Goal: Task Accomplishment & Management: Manage account settings

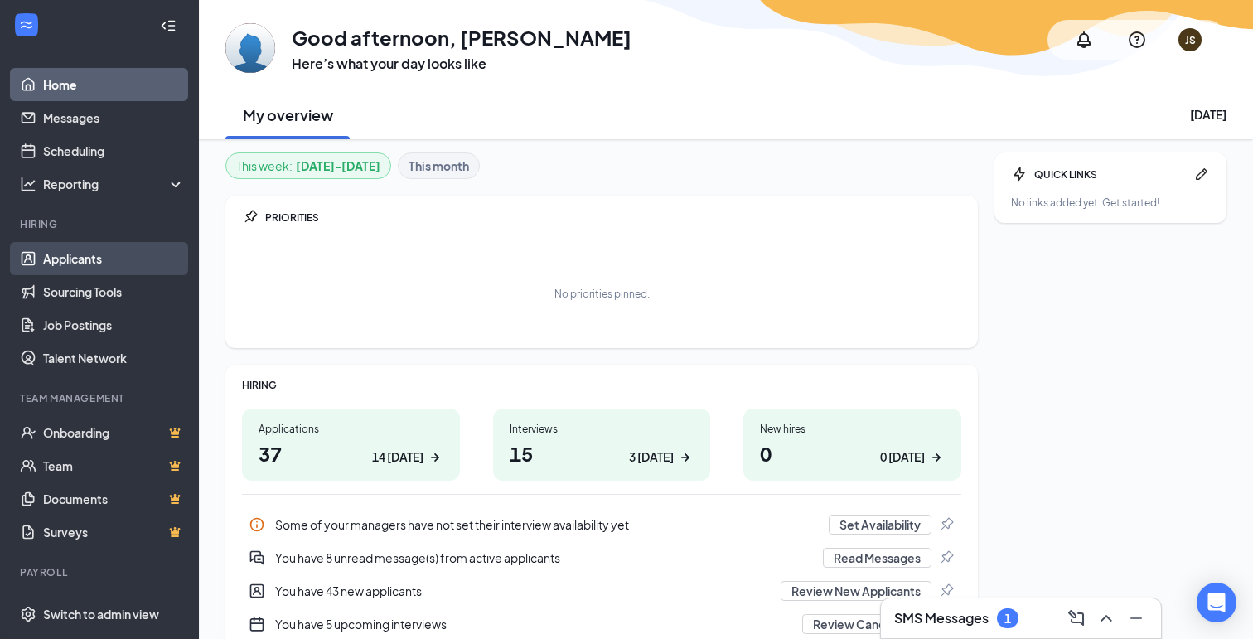
click at [60, 265] on link "Applicants" at bounding box center [114, 258] width 142 height 33
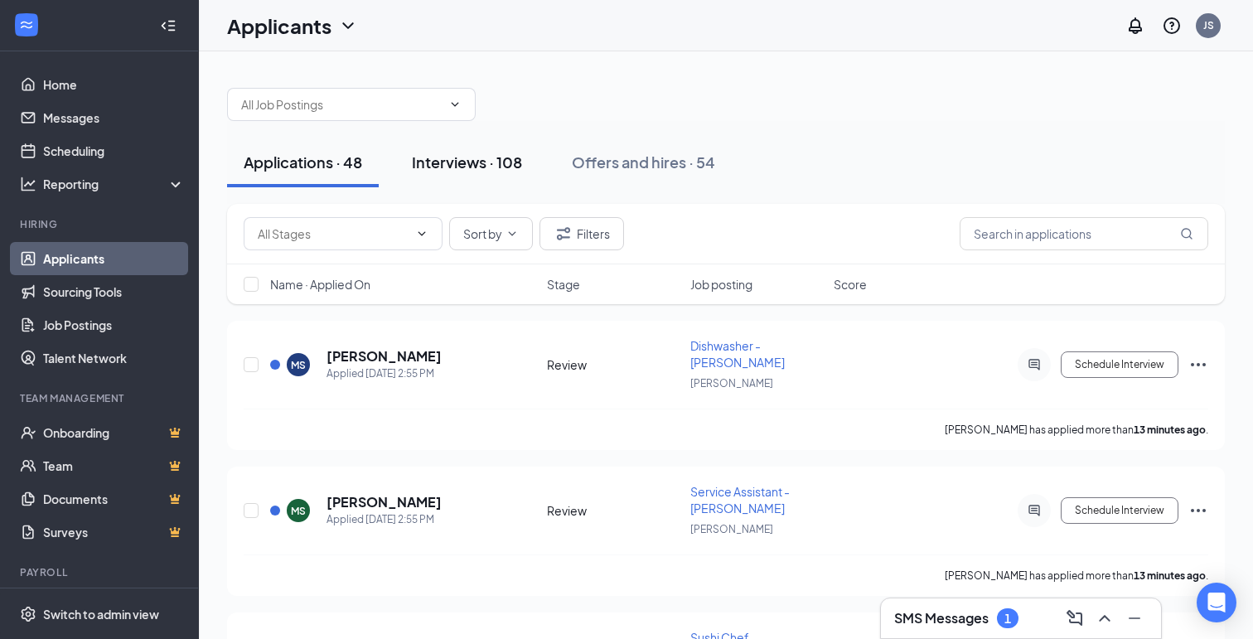
click at [494, 165] on div "Interviews · 108" at bounding box center [467, 162] width 110 height 21
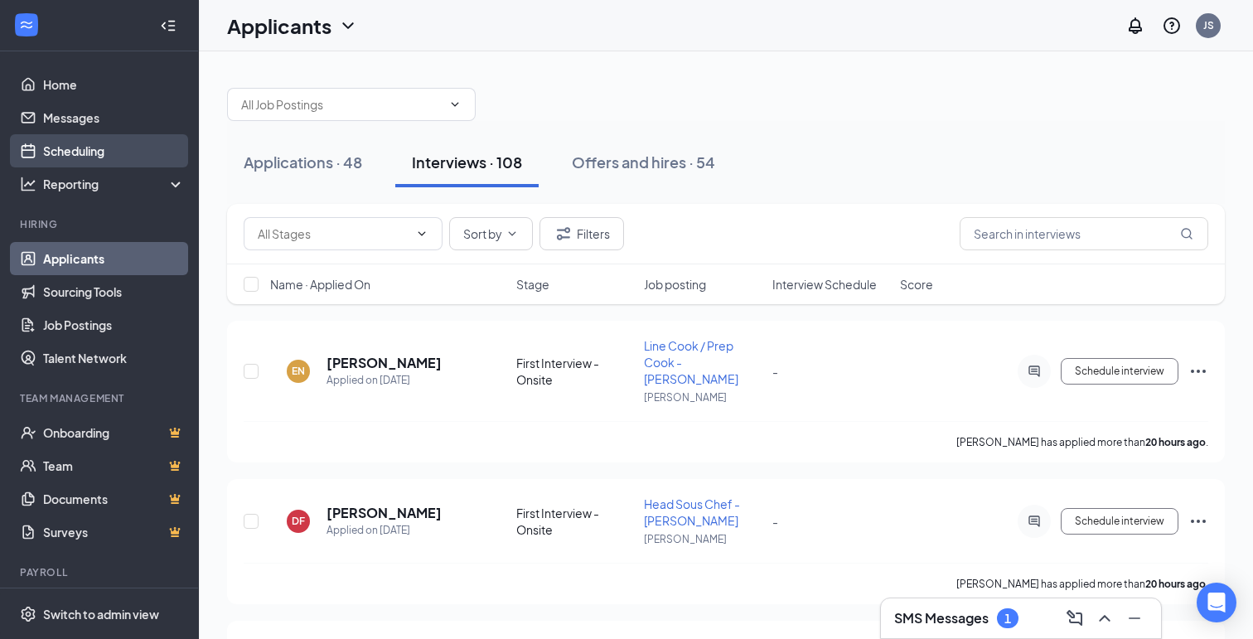
click at [75, 159] on link "Scheduling" at bounding box center [114, 150] width 142 height 33
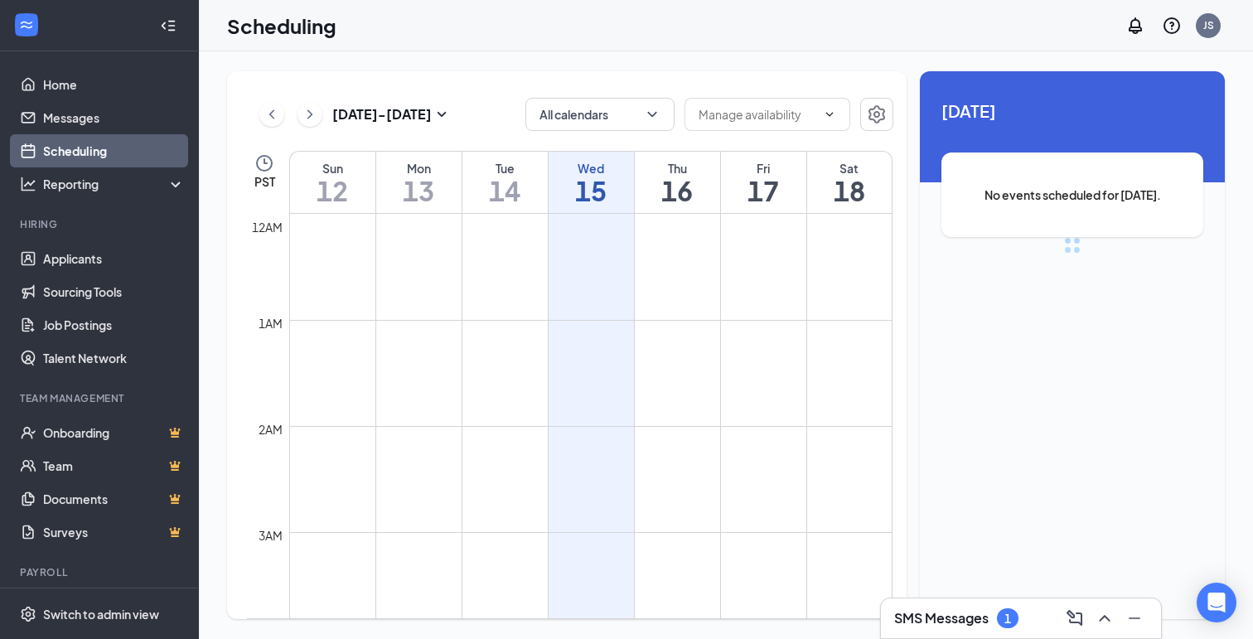
scroll to position [815, 0]
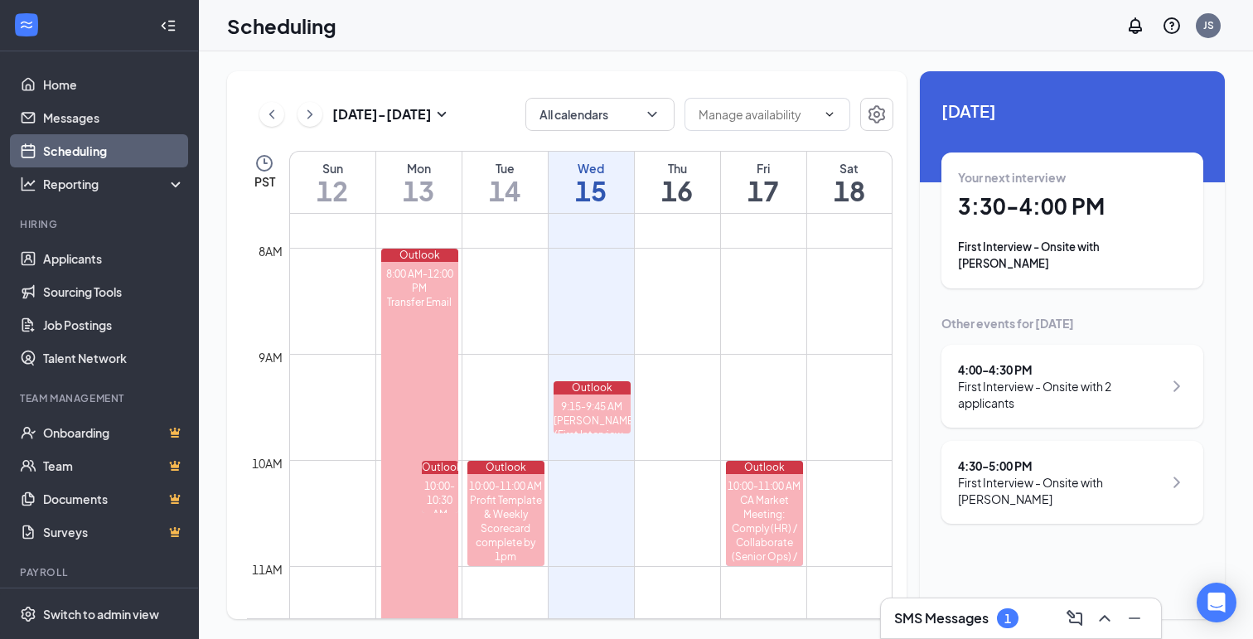
click at [1111, 248] on div "First Interview - Onsite with Zackery Mondin" at bounding box center [1072, 255] width 229 height 33
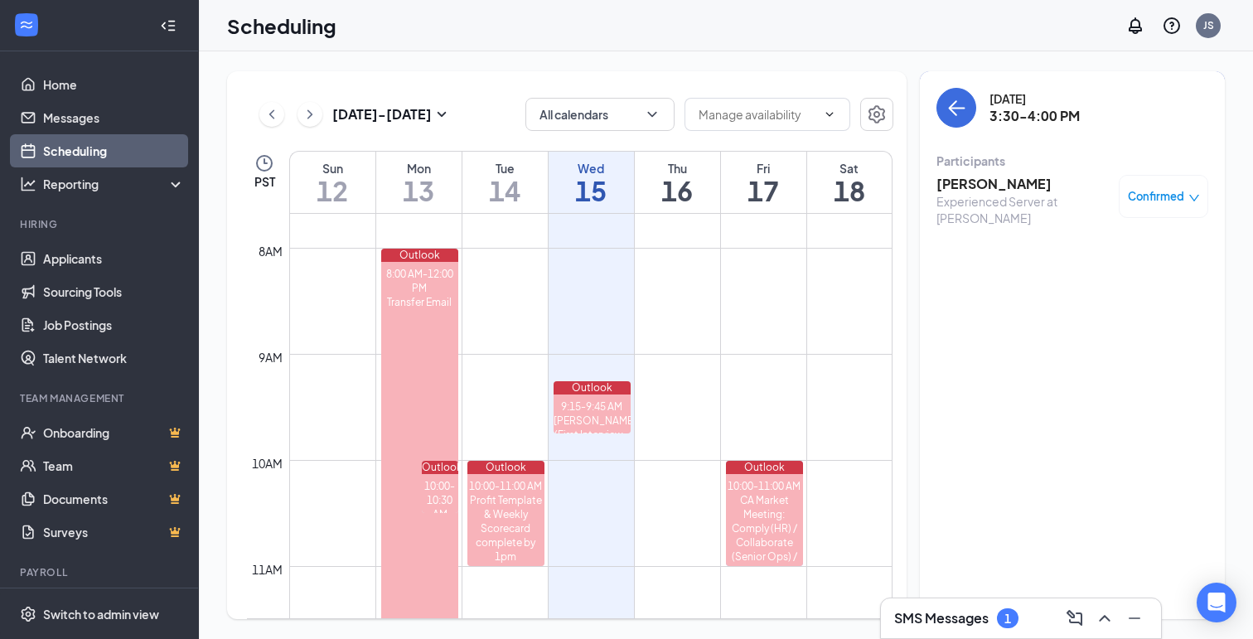
click at [984, 184] on h3 "Zackery Mondin" at bounding box center [1024, 184] width 174 height 18
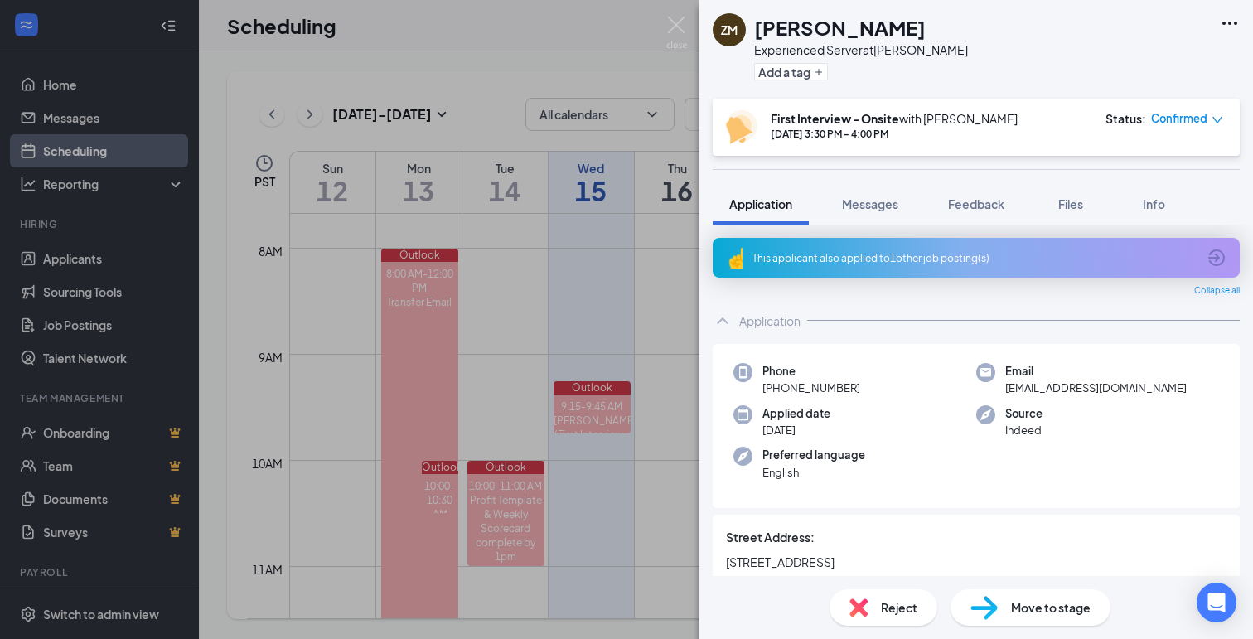
click at [1232, 29] on icon "Ellipses" at bounding box center [1230, 23] width 20 height 20
click at [1139, 59] on link "View full application" at bounding box center [1104, 53] width 107 height 18
click at [682, 27] on img at bounding box center [677, 33] width 21 height 32
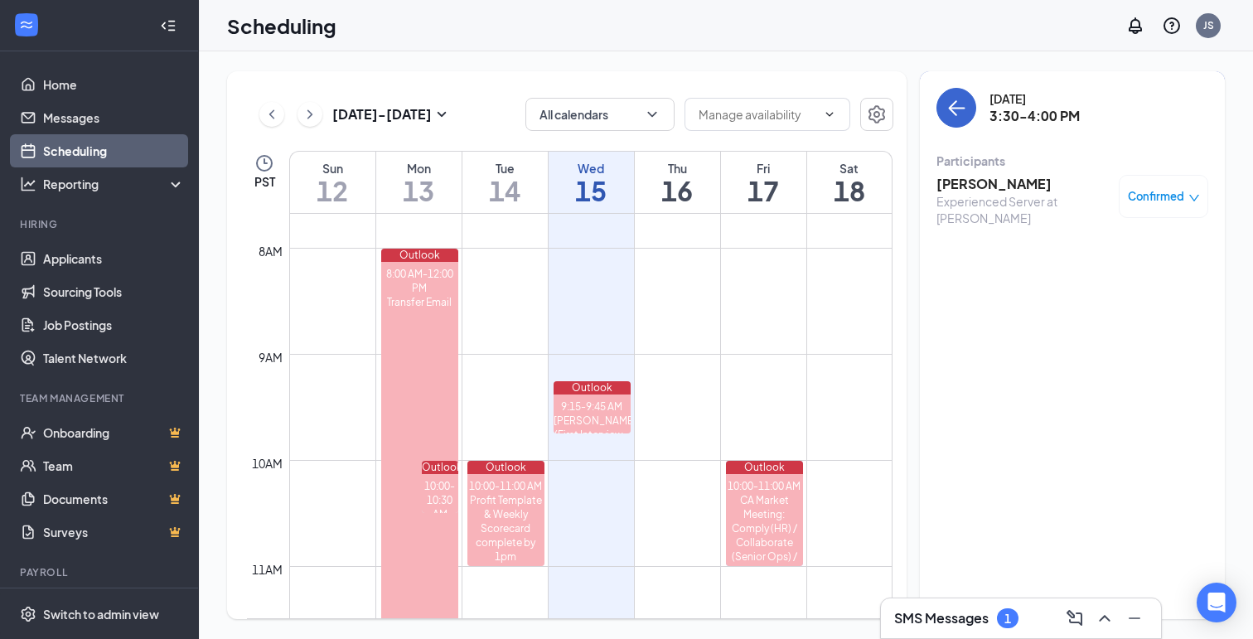
click at [953, 97] on button "back-button" at bounding box center [957, 108] width 40 height 40
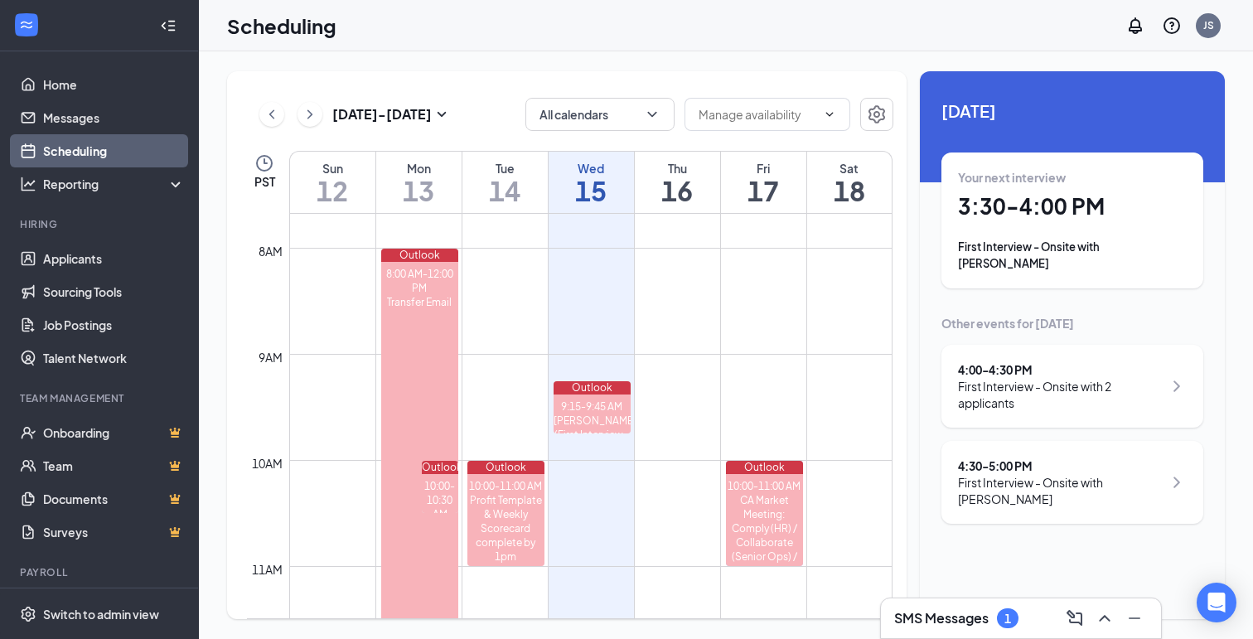
click at [1075, 378] on div "First Interview - Onsite with 2 applicants" at bounding box center [1060, 394] width 205 height 33
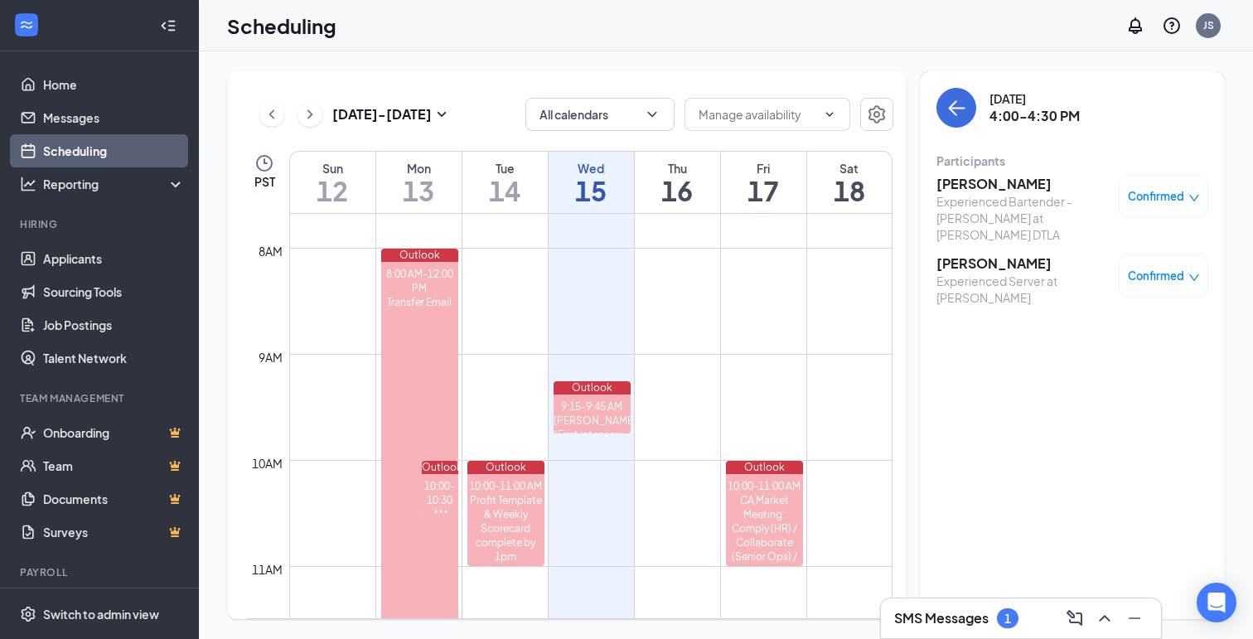
click at [1017, 189] on h3 "Katherine Simone" at bounding box center [1024, 184] width 174 height 18
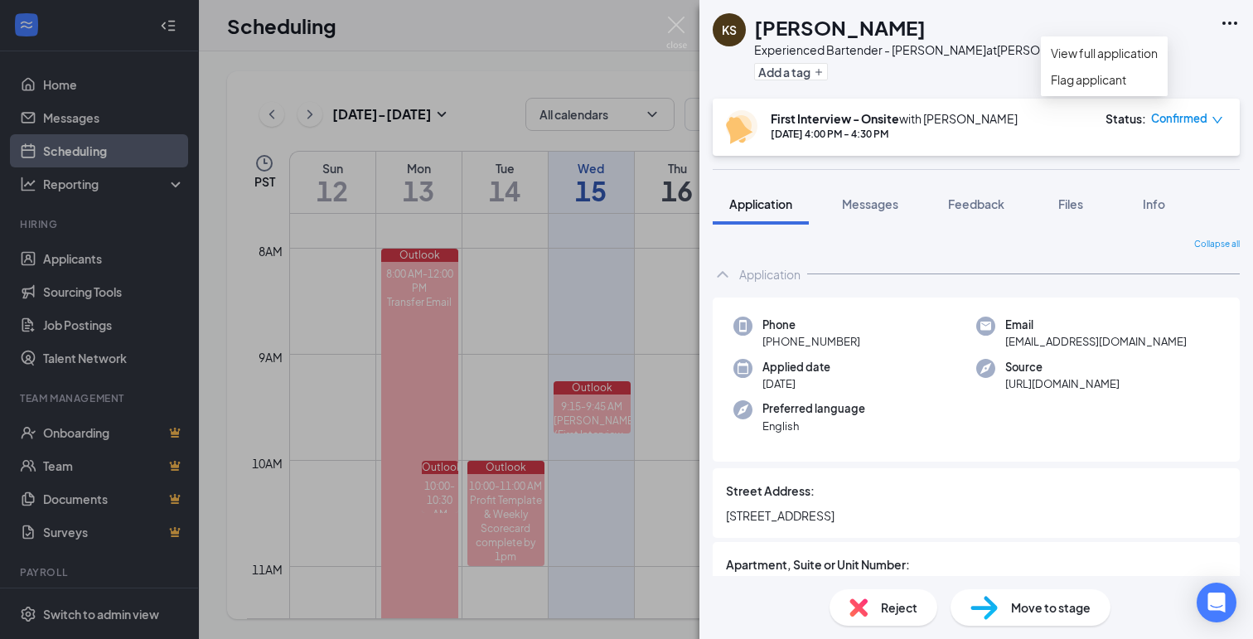
click at [1229, 22] on icon "Ellipses" at bounding box center [1230, 23] width 20 height 20
click at [1129, 60] on link "View full application" at bounding box center [1104, 53] width 107 height 18
click at [676, 36] on img at bounding box center [677, 33] width 21 height 32
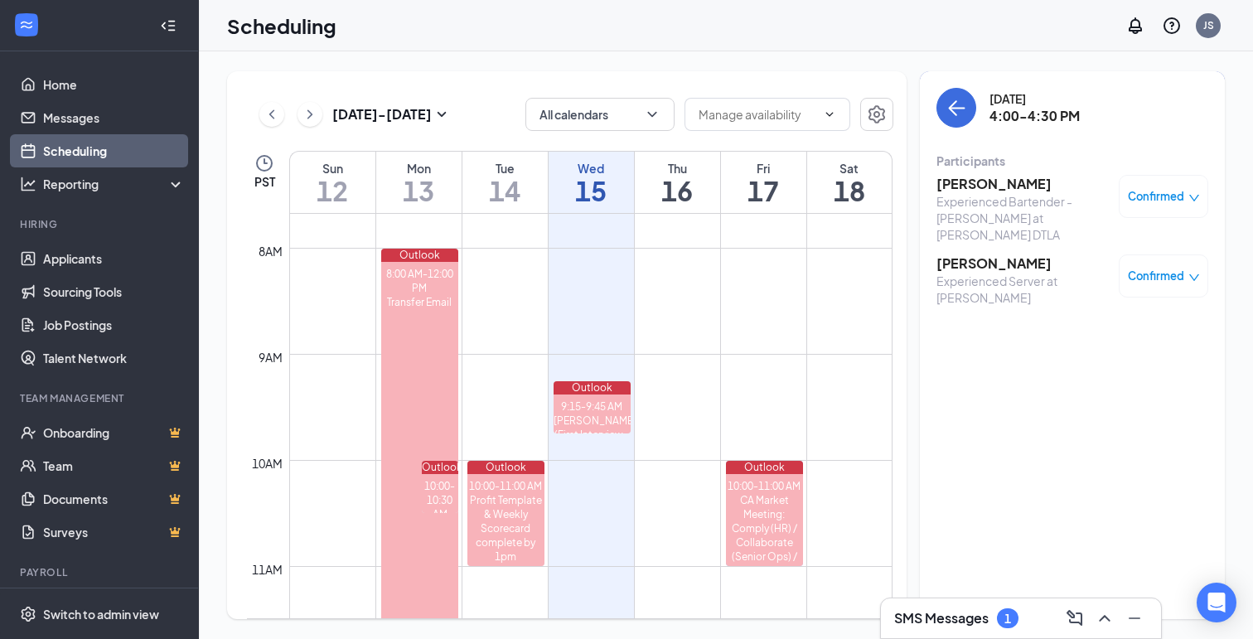
click at [986, 255] on h3 "[PERSON_NAME]" at bounding box center [1024, 264] width 174 height 18
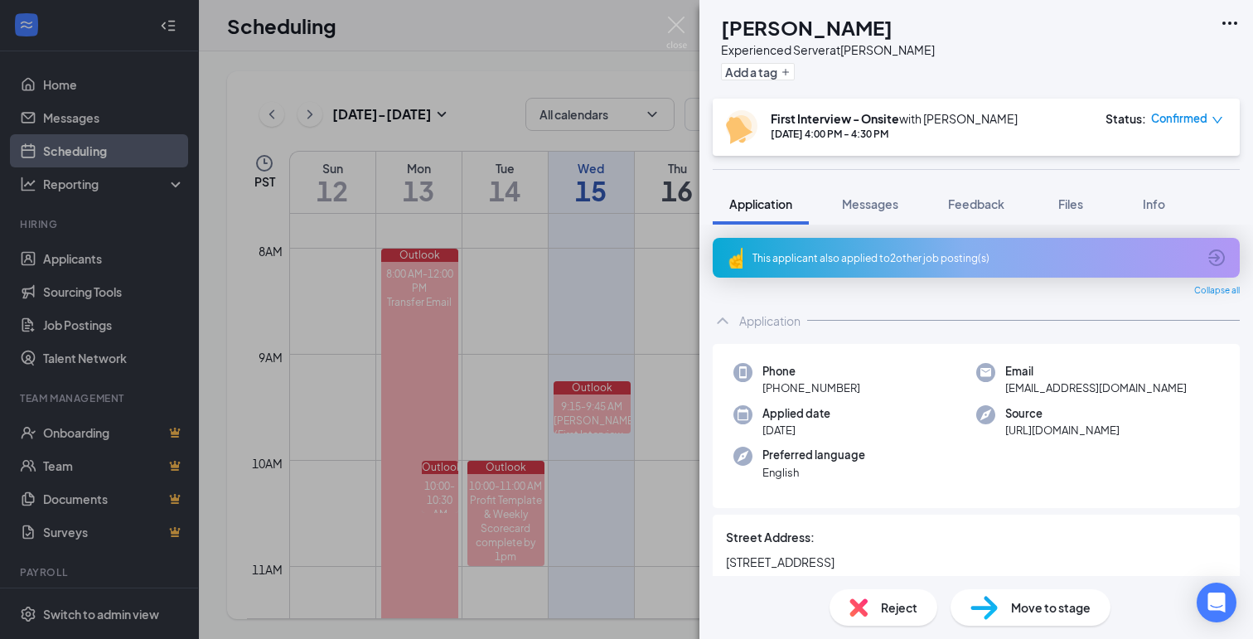
click at [1226, 28] on icon "Ellipses" at bounding box center [1230, 23] width 20 height 20
click at [1114, 58] on link "View full application" at bounding box center [1104, 53] width 107 height 18
click at [676, 28] on img at bounding box center [677, 33] width 21 height 32
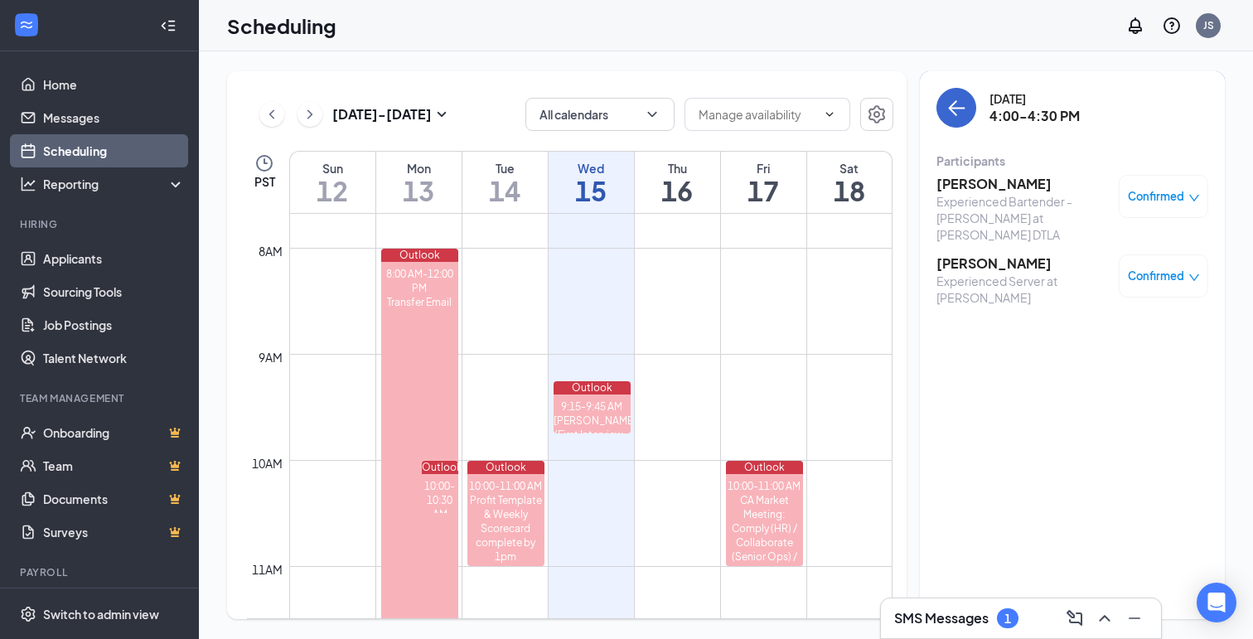
click at [964, 110] on icon "ArrowLeft" at bounding box center [957, 108] width 20 height 20
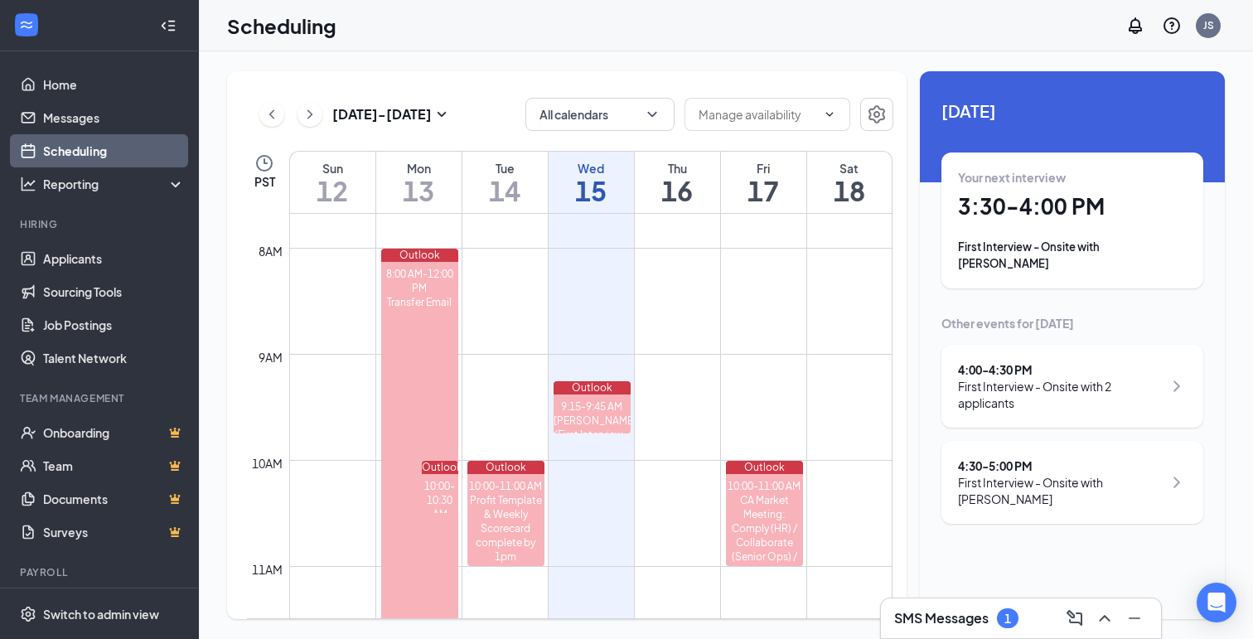
click at [1085, 475] on div "First Interview - Onsite with Valeria Costa" at bounding box center [1060, 490] width 205 height 33
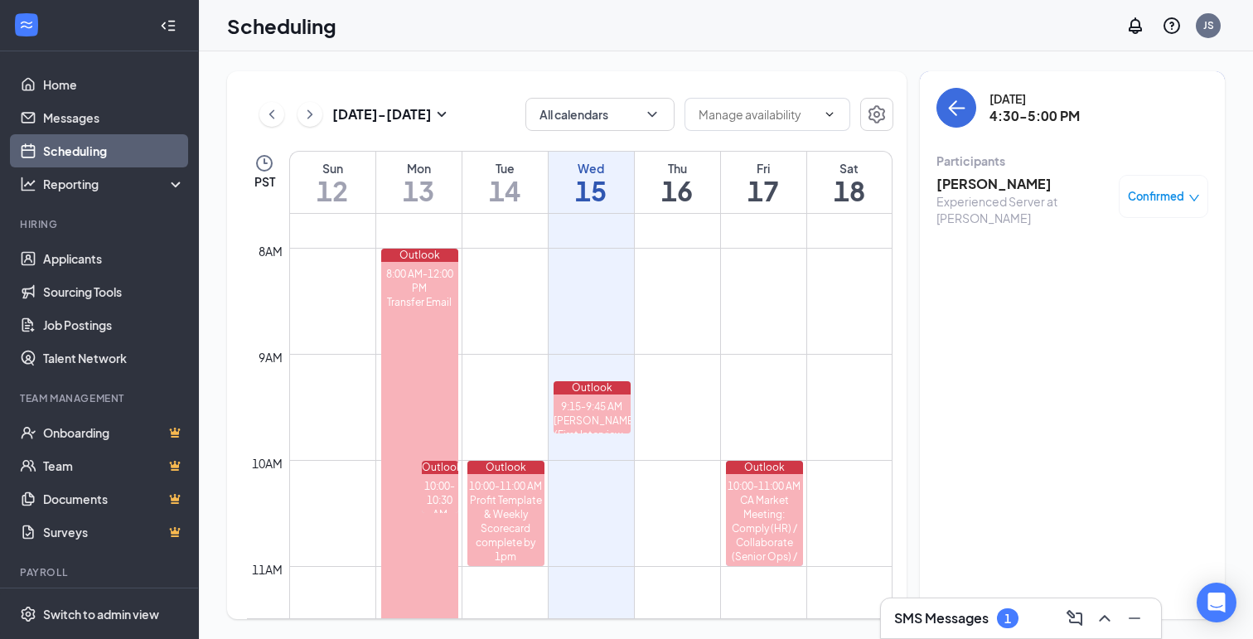
click at [982, 193] on div "Experienced Server at JOEY DTLA" at bounding box center [1024, 209] width 174 height 33
click at [957, 182] on h3 "Valeria Costa" at bounding box center [1024, 184] width 174 height 18
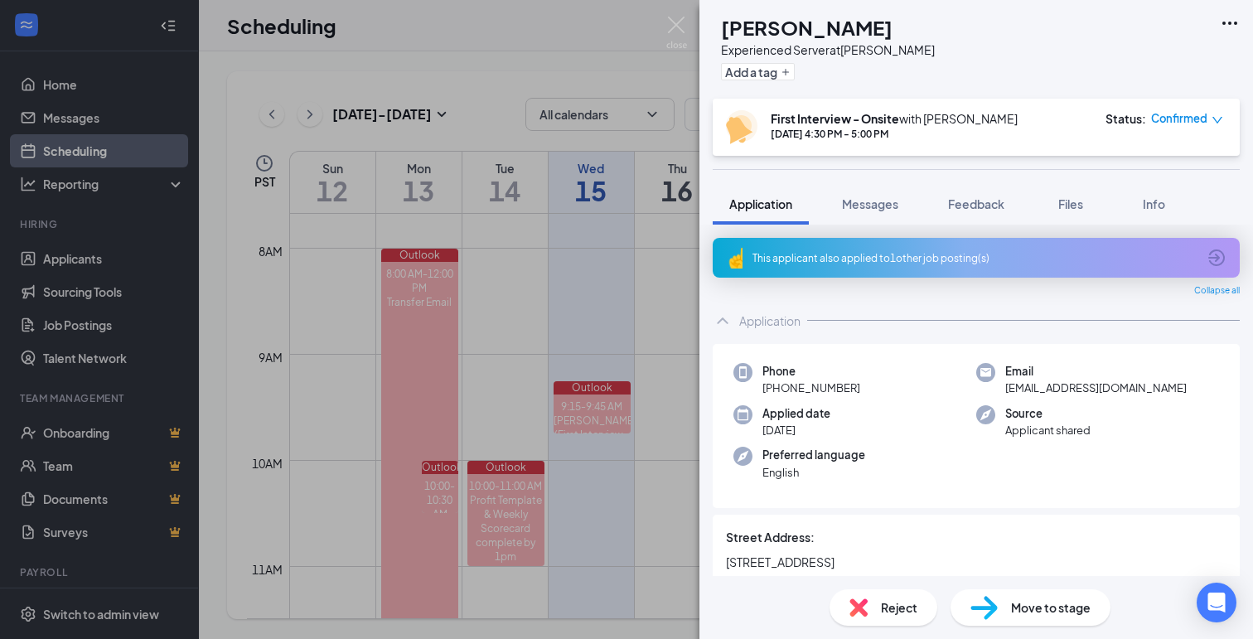
click at [1228, 22] on icon "Ellipses" at bounding box center [1230, 23] width 20 height 20
click at [1101, 60] on link "View full application" at bounding box center [1104, 53] width 107 height 18
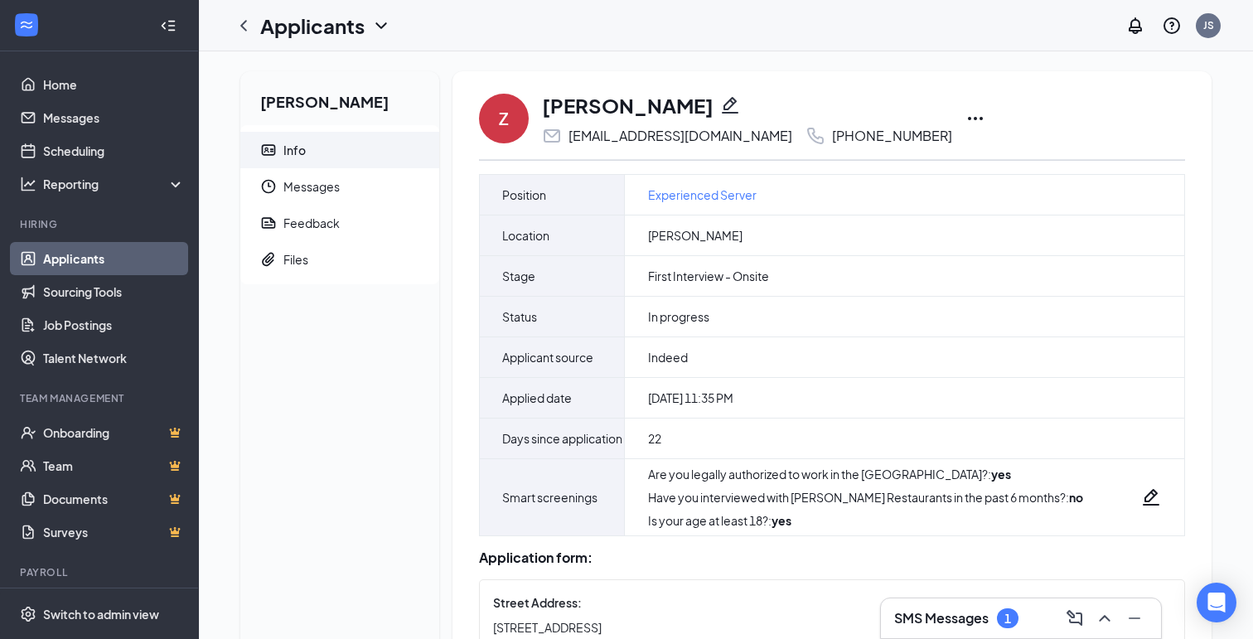
click at [966, 119] on icon "Ellipses" at bounding box center [976, 119] width 20 height 20
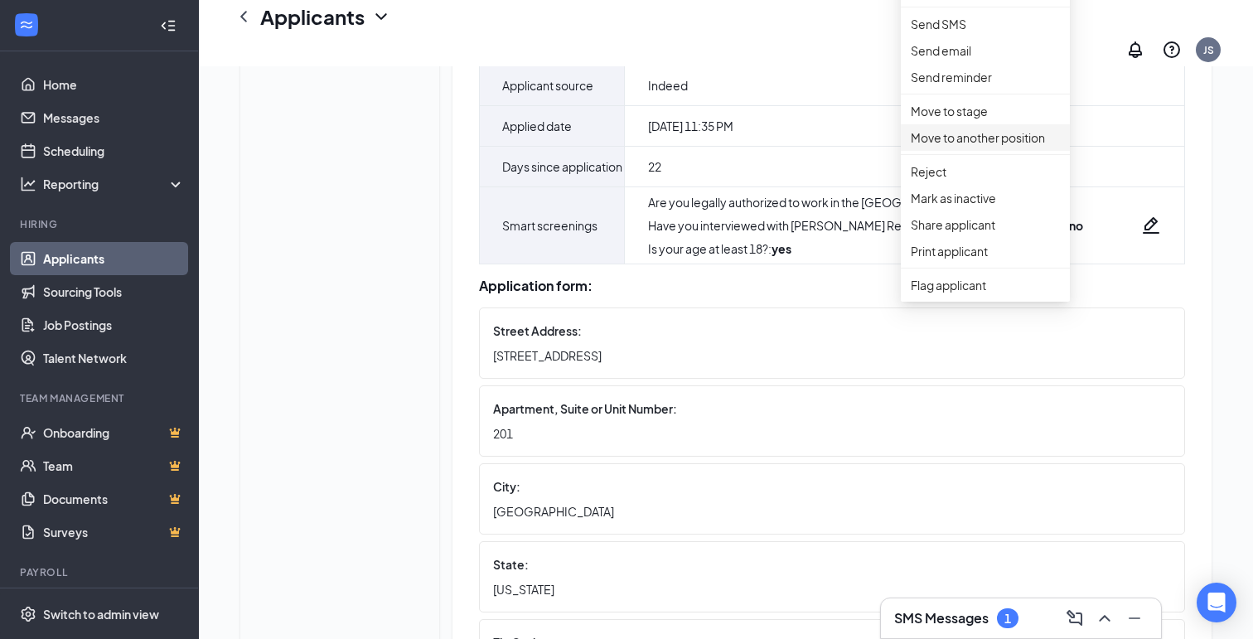
scroll to position [320, 0]
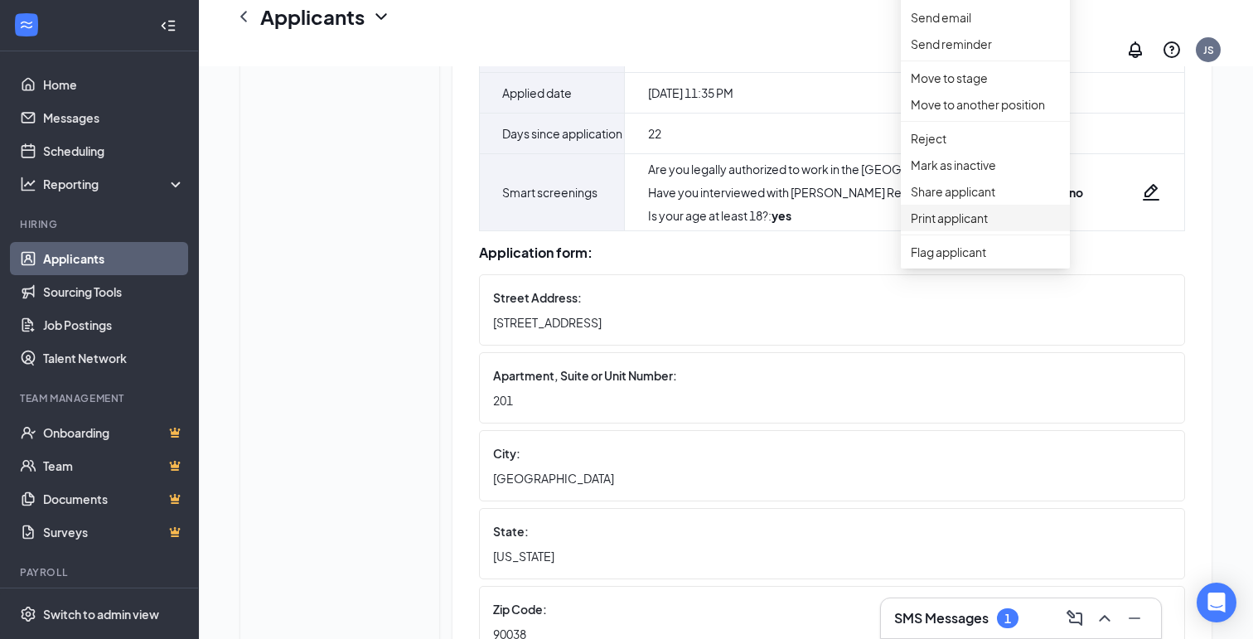
click at [953, 227] on p "Print applicant" at bounding box center [985, 218] width 149 height 18
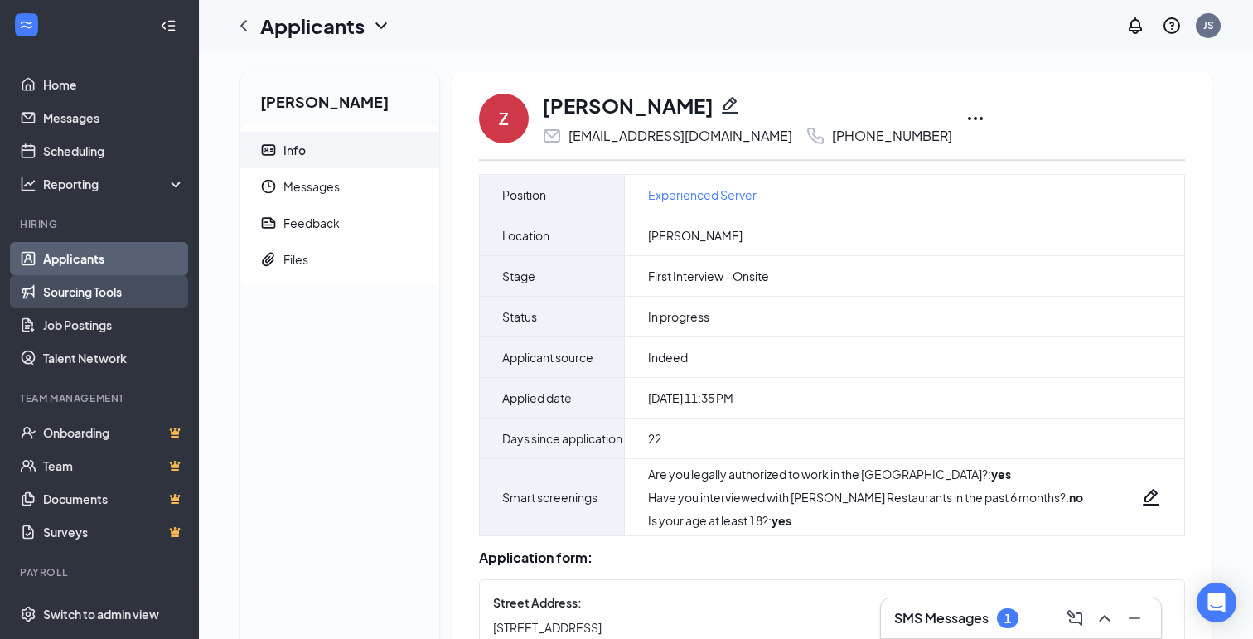
scroll to position [0, 0]
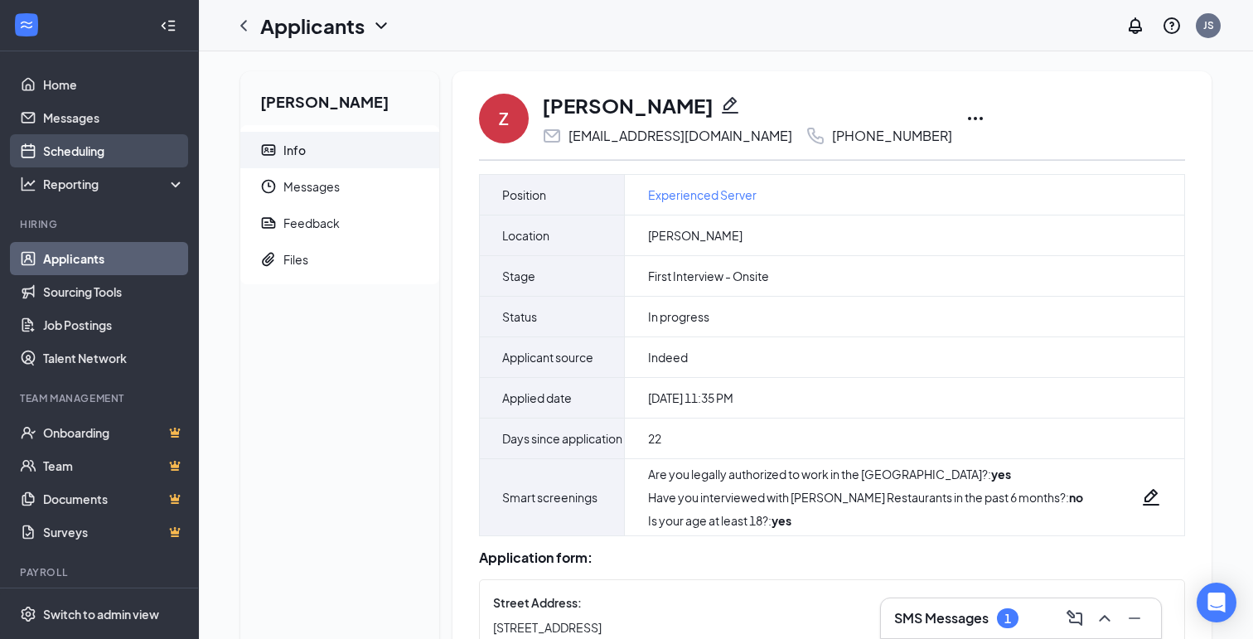
click at [62, 150] on link "Scheduling" at bounding box center [114, 150] width 142 height 33
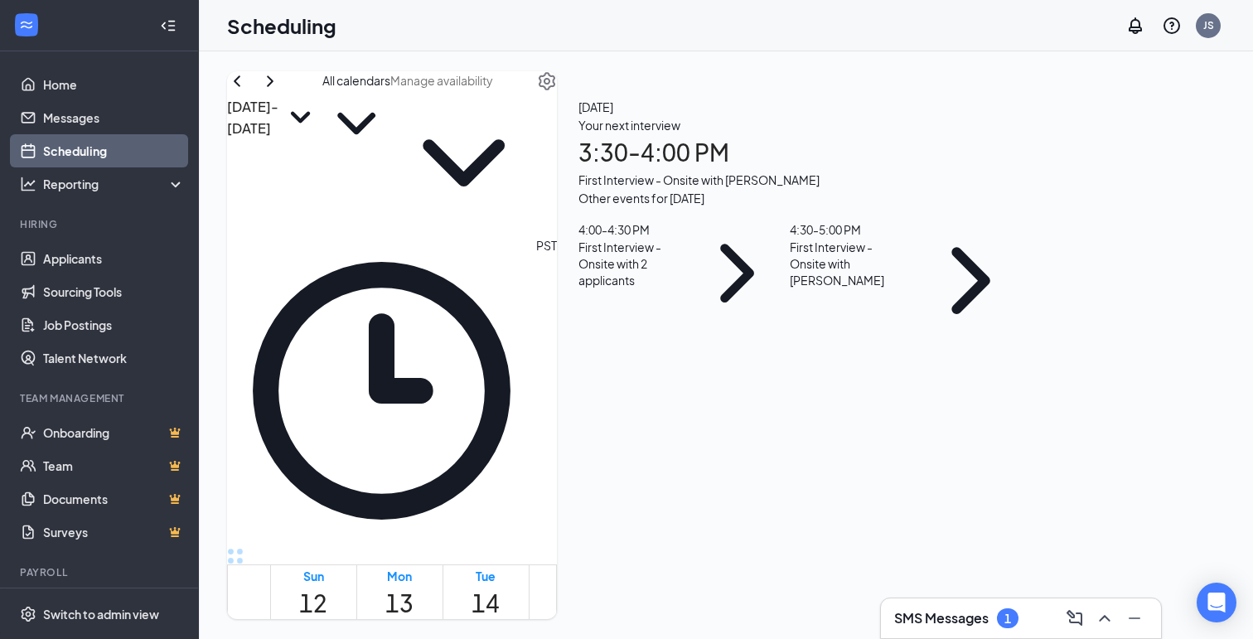
scroll to position [815, 0]
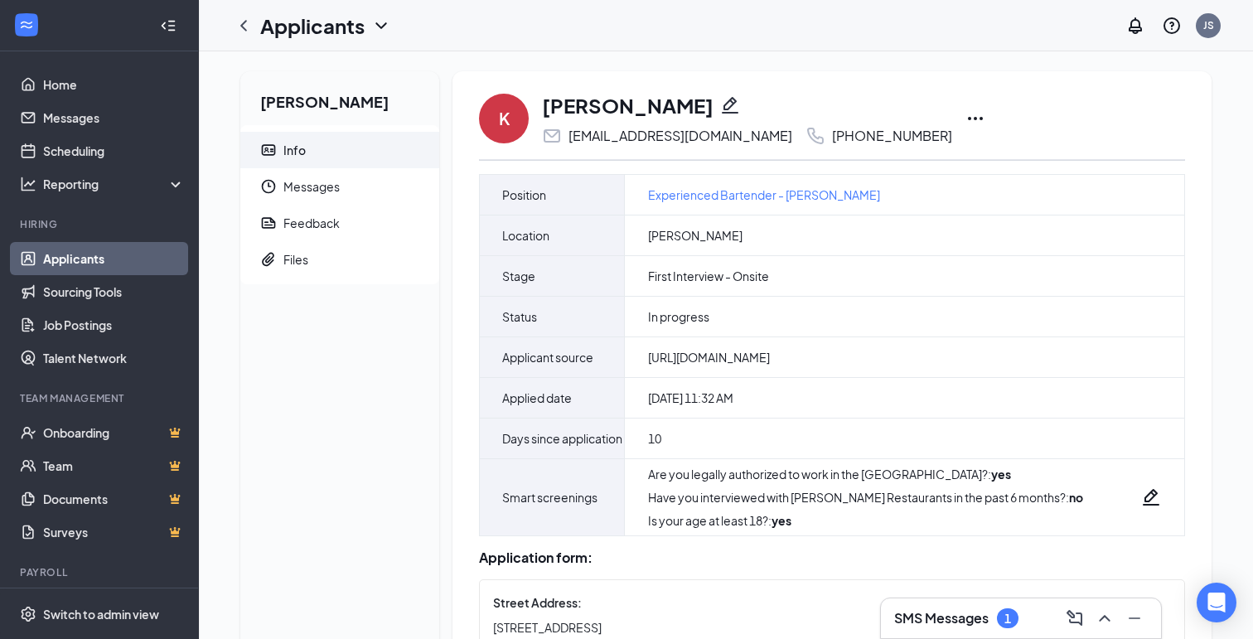
click at [966, 117] on icon "Ellipses" at bounding box center [976, 119] width 20 height 20
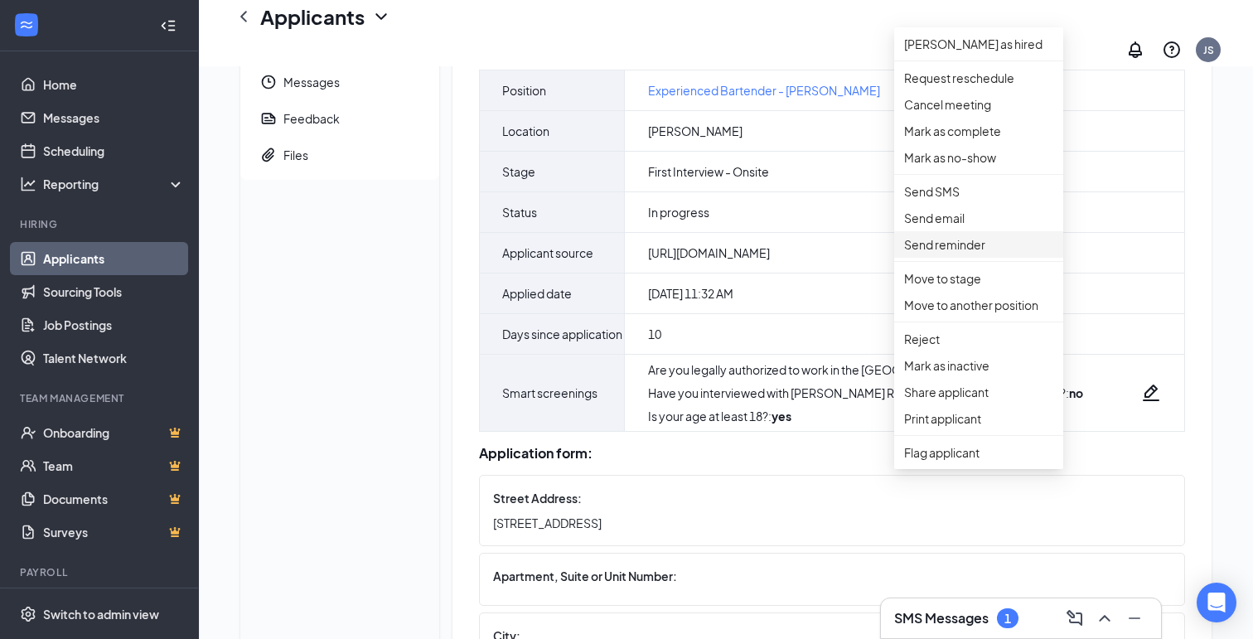
scroll to position [149, 0]
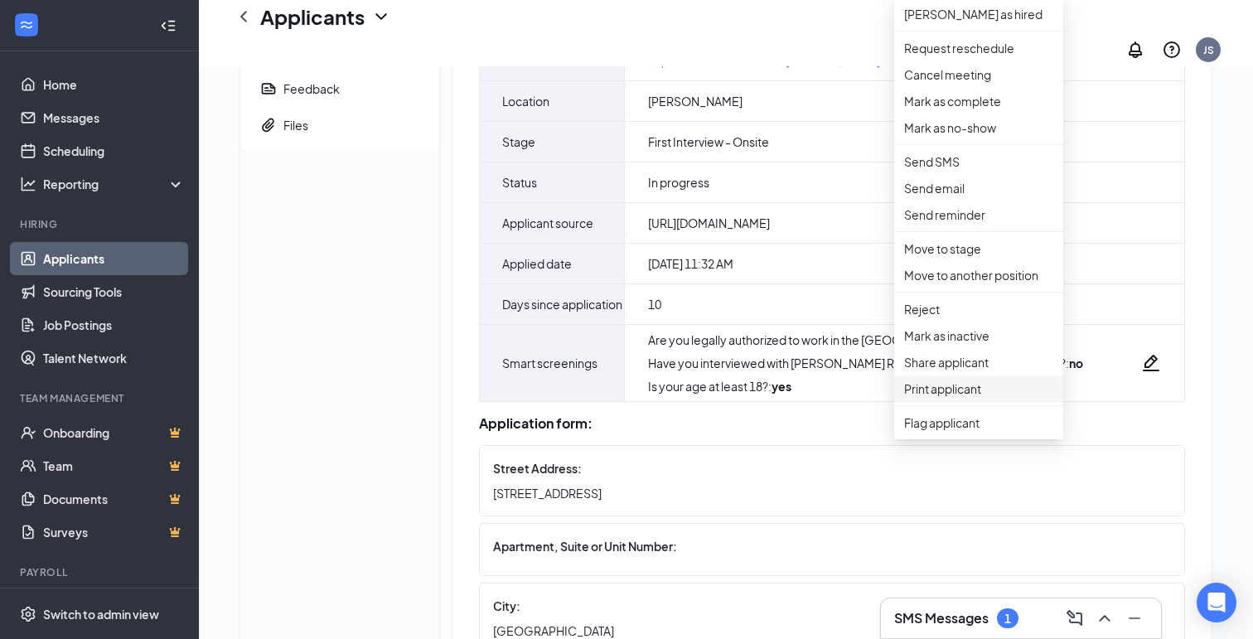
click at [961, 398] on p "Print applicant" at bounding box center [978, 389] width 149 height 18
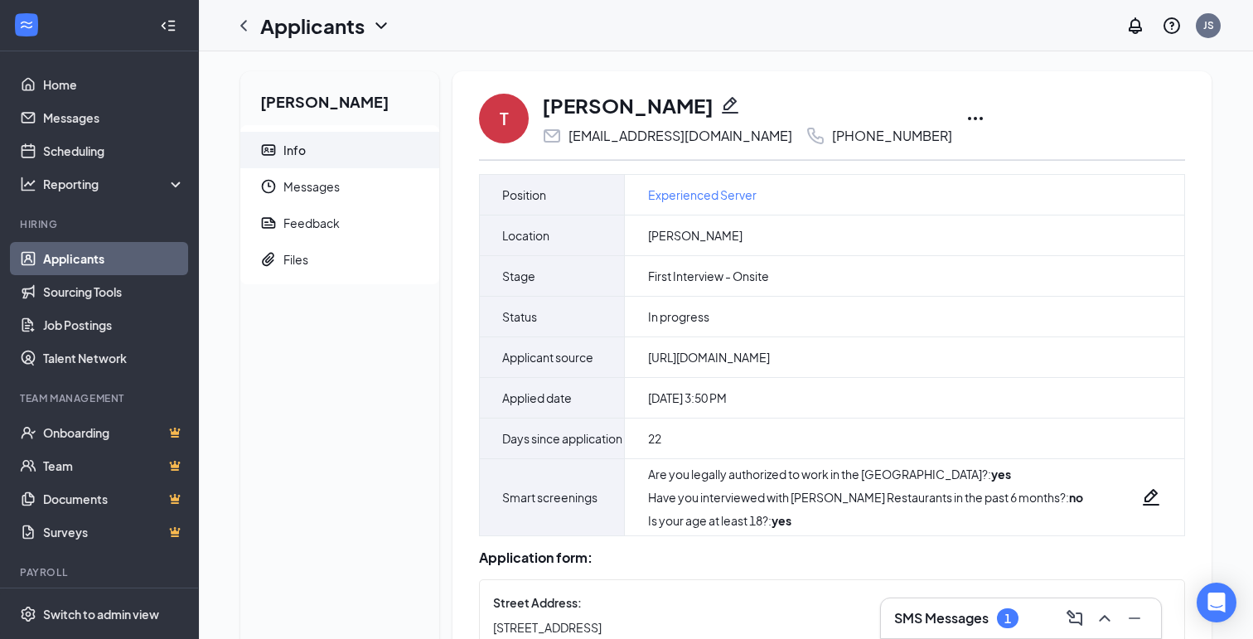
click at [966, 117] on icon "Ellipses" at bounding box center [976, 119] width 20 height 20
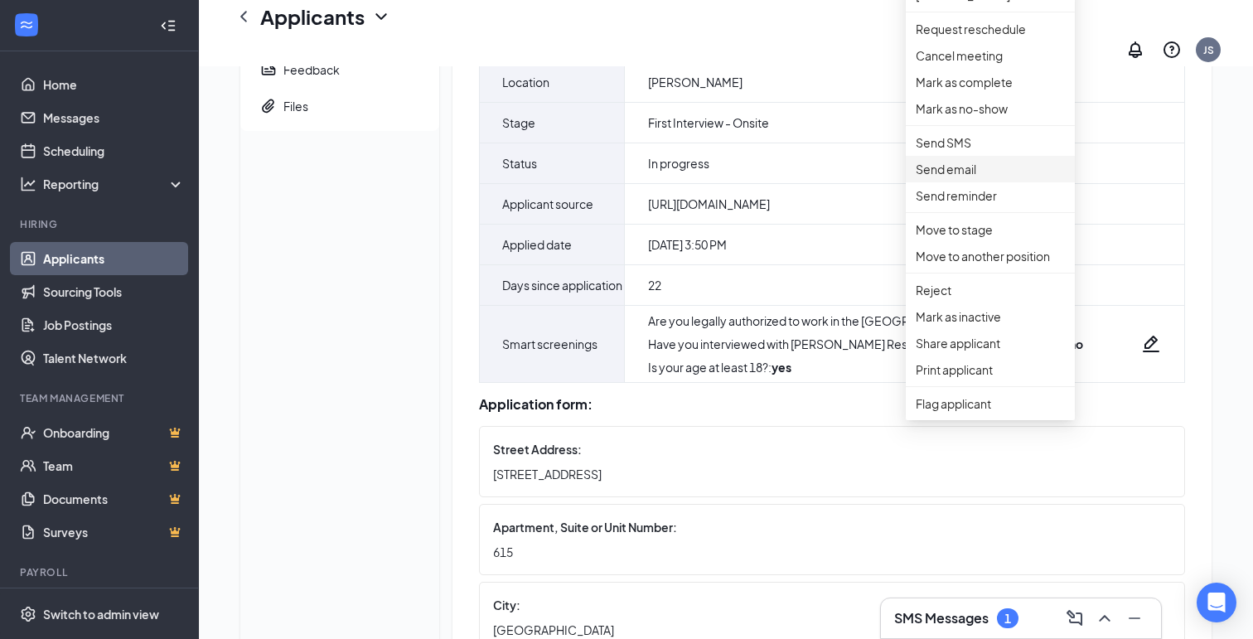
scroll to position [176, 0]
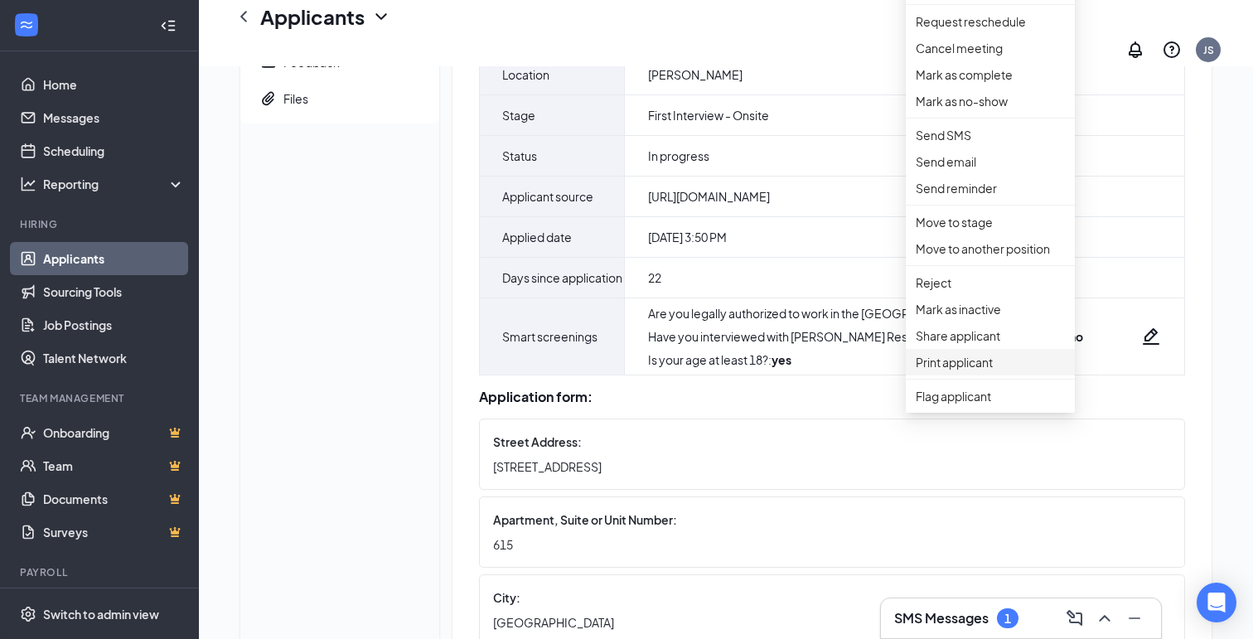
click at [943, 371] on p "Print applicant" at bounding box center [990, 362] width 149 height 18
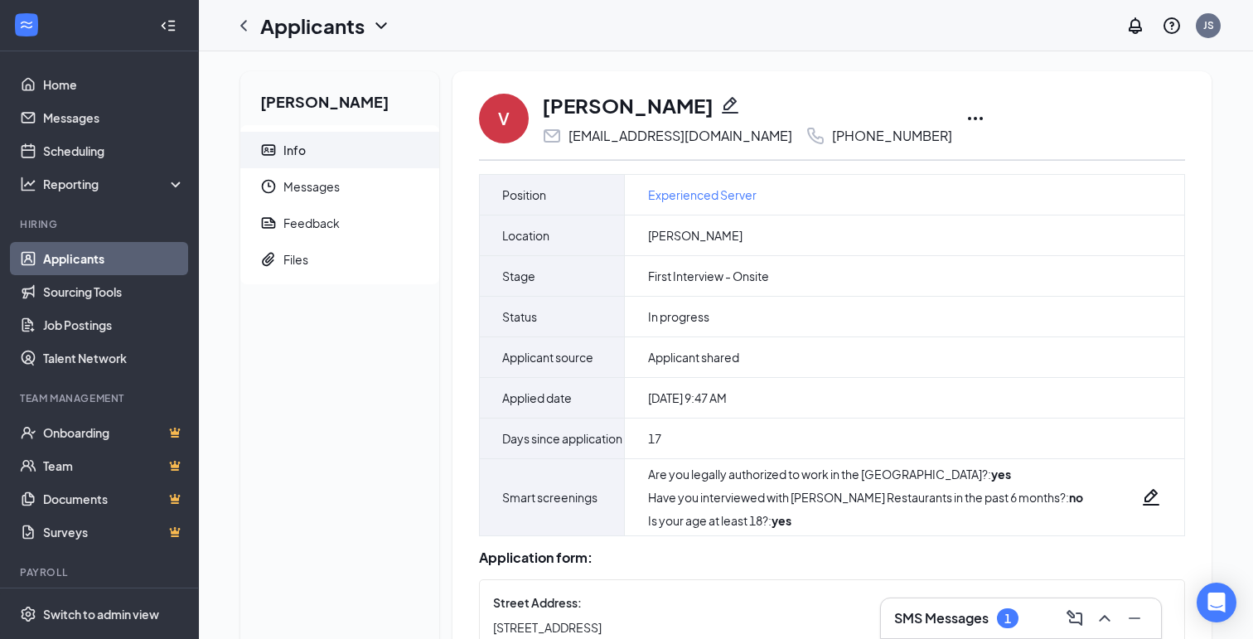
click at [966, 120] on icon "Ellipses" at bounding box center [976, 119] width 20 height 20
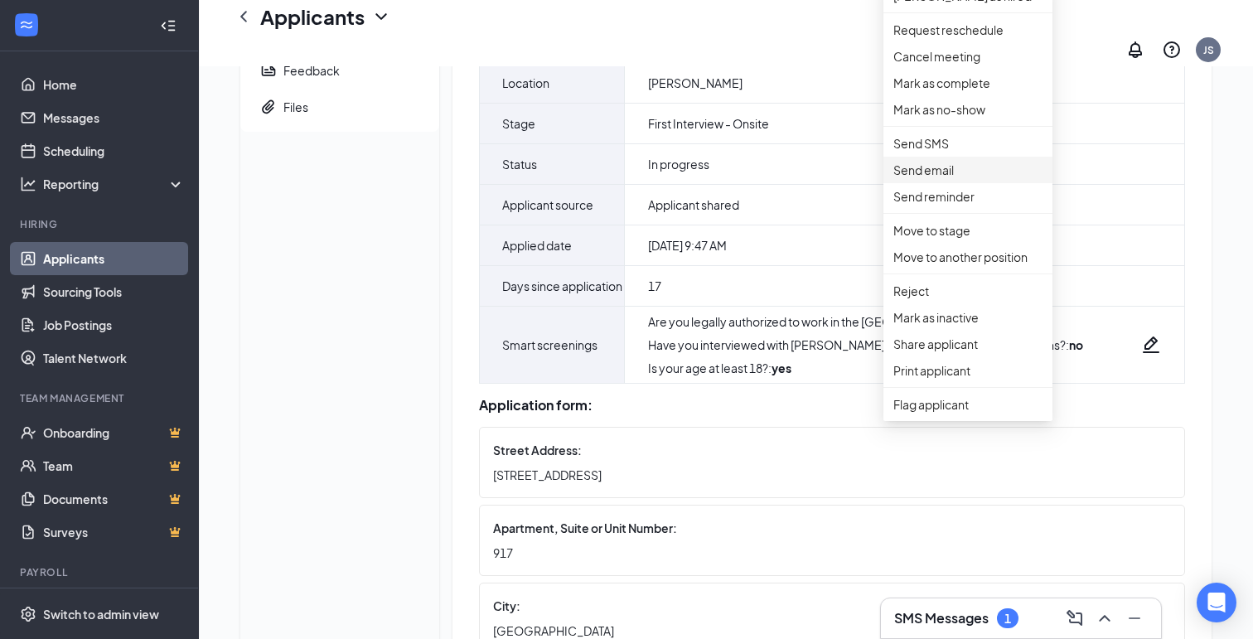
scroll to position [172, 0]
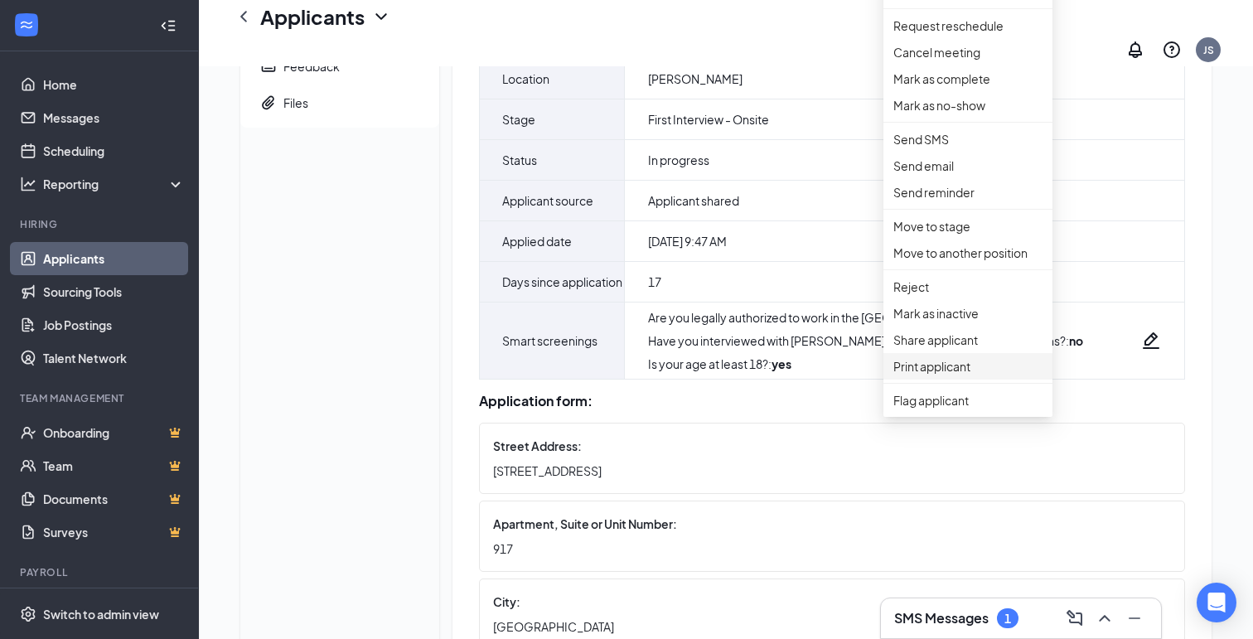
click at [905, 376] on p "Print applicant" at bounding box center [968, 366] width 149 height 18
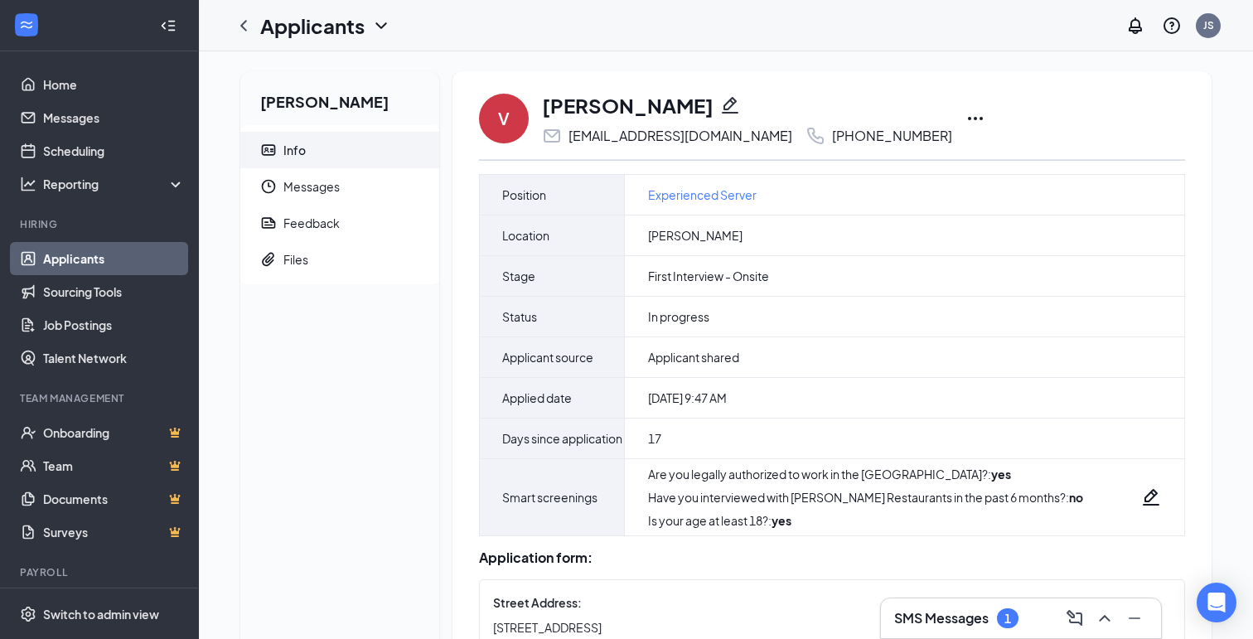
scroll to position [0, 0]
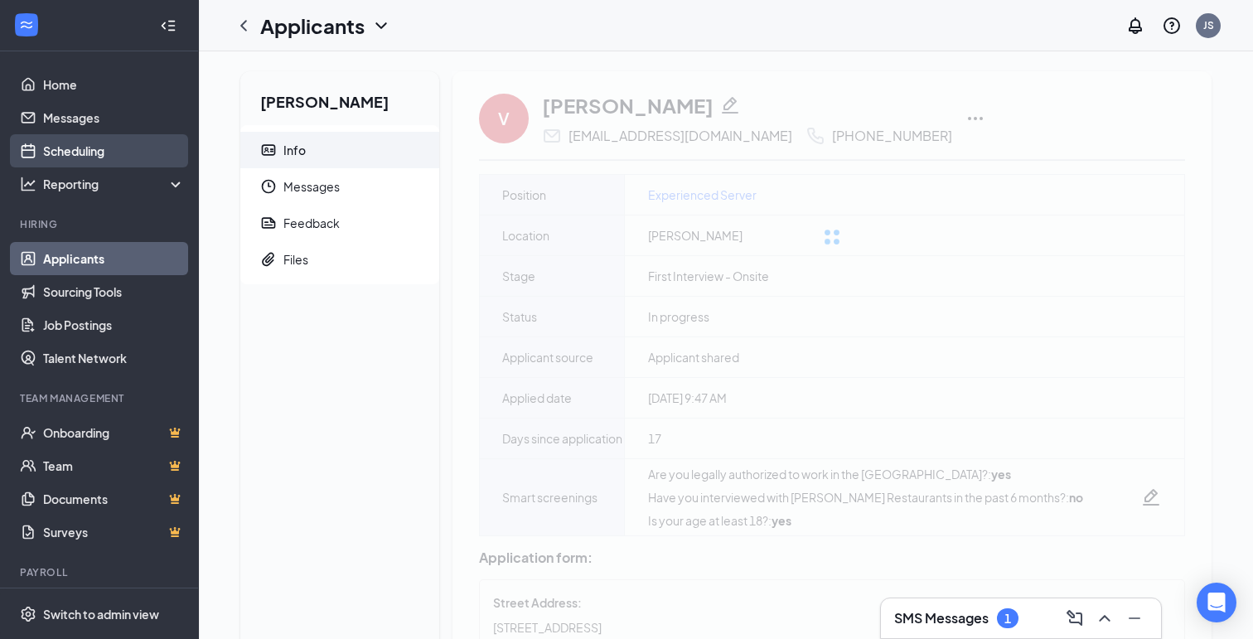
click at [70, 154] on link "Scheduling" at bounding box center [114, 150] width 142 height 33
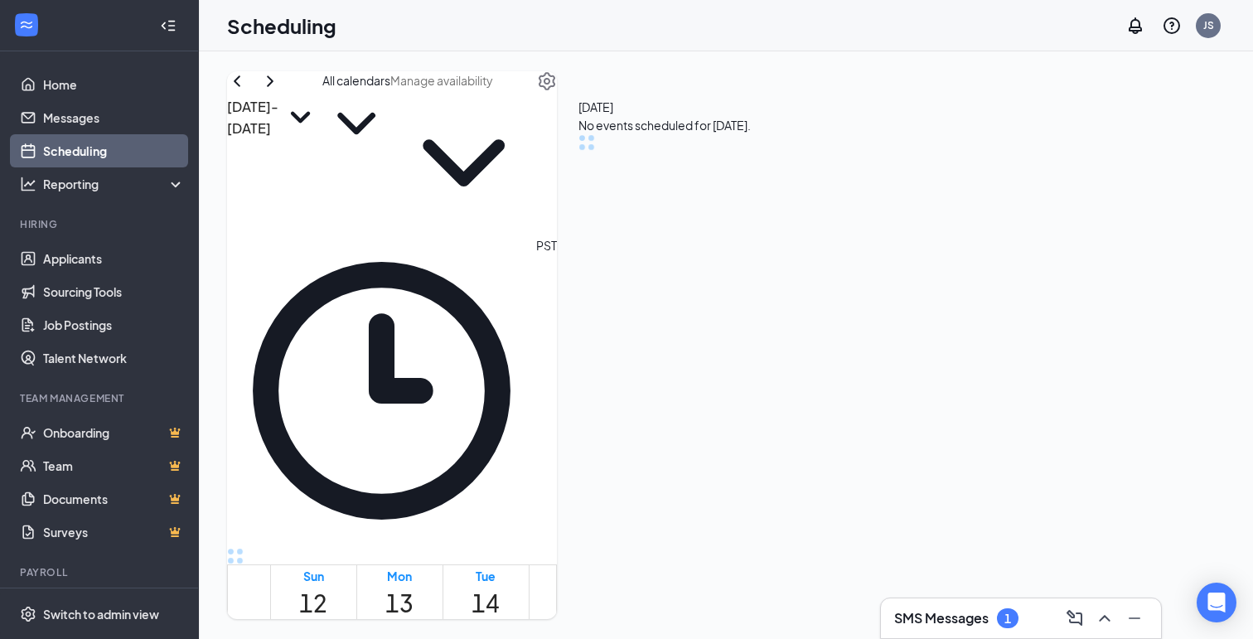
scroll to position [815, 0]
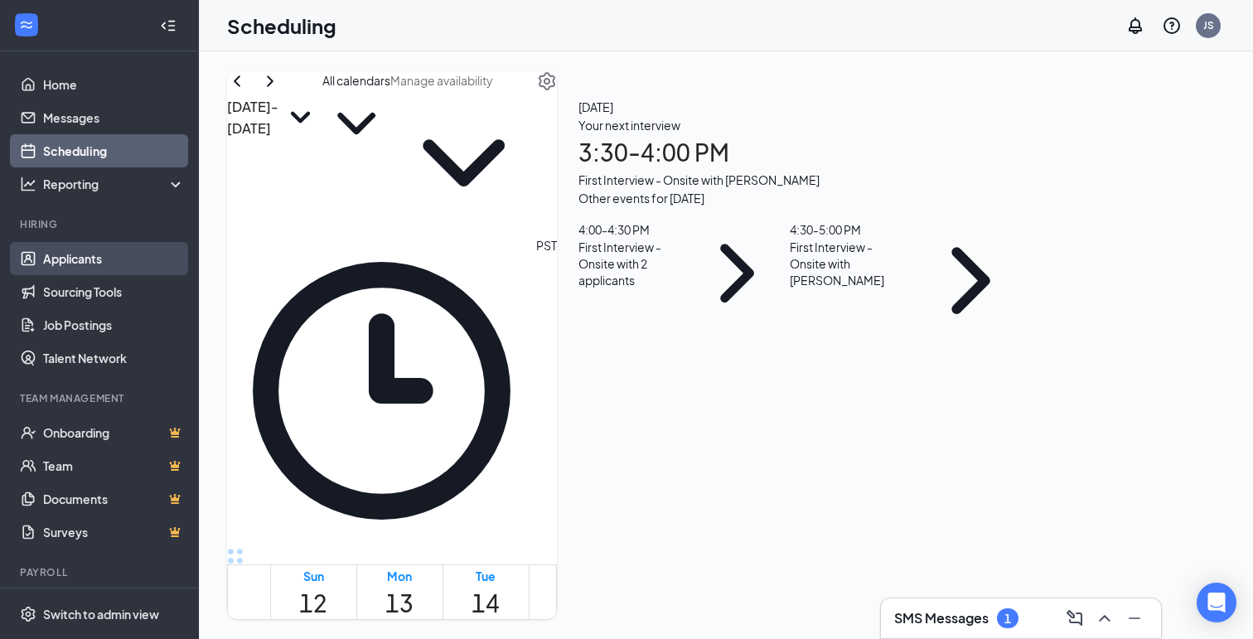
click at [73, 265] on link "Applicants" at bounding box center [114, 258] width 142 height 33
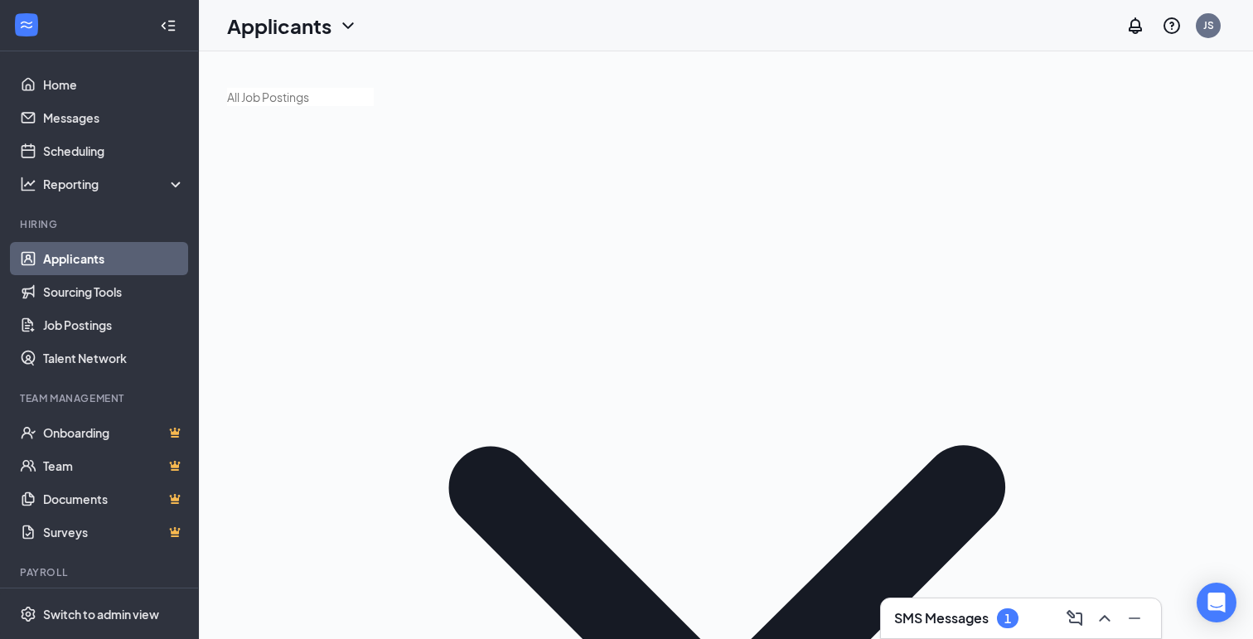
type input "Vincent"
drag, startPoint x: 1023, startPoint y: 227, endPoint x: 515, endPoint y: 160, distance: 512.6
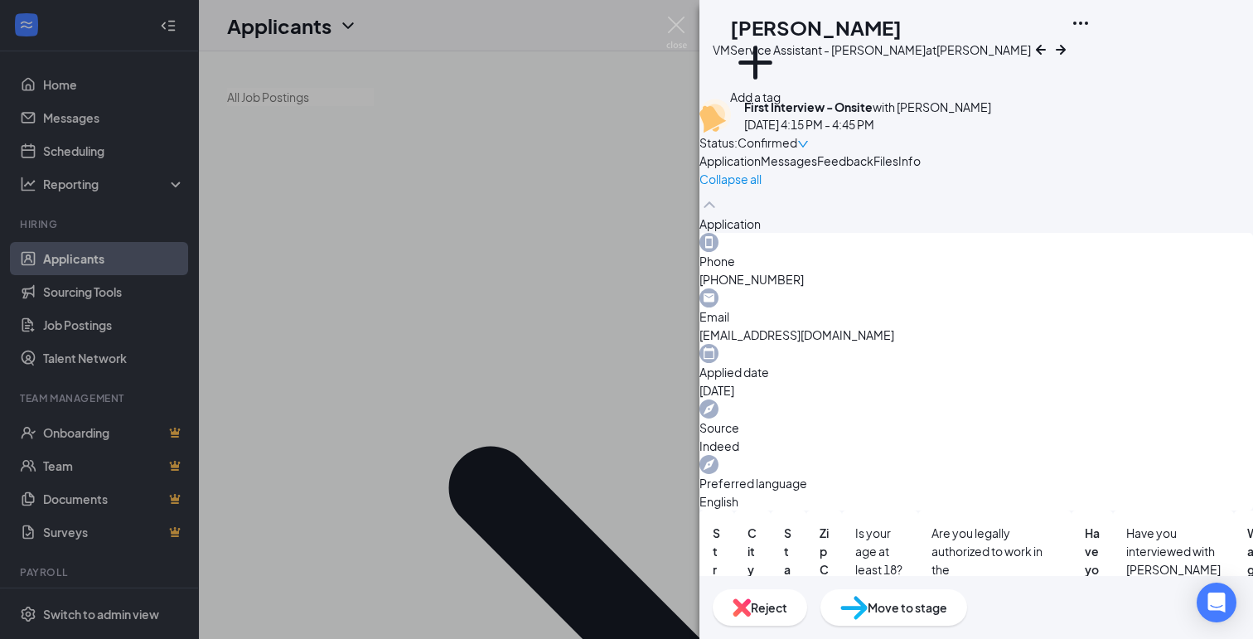
click at [1091, 27] on icon "Ellipses" at bounding box center [1081, 23] width 20 height 20
click at [673, 27] on img at bounding box center [677, 33] width 21 height 32
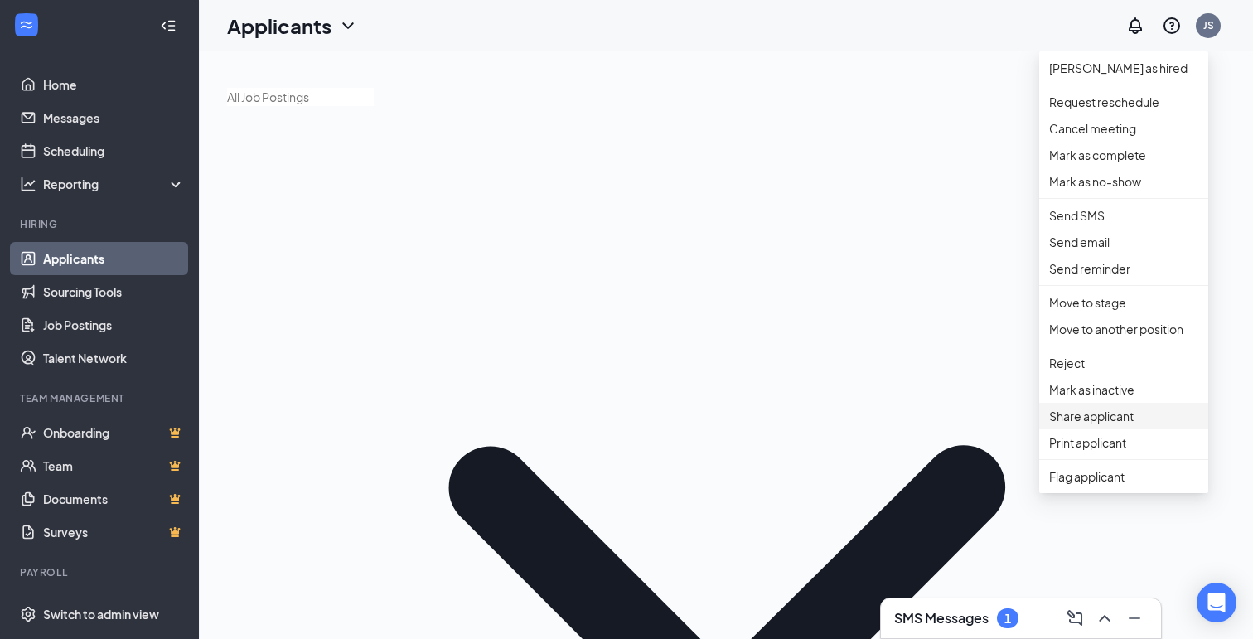
scroll to position [8, 0]
click at [1089, 452] on p "Print applicant" at bounding box center [1124, 443] width 149 height 18
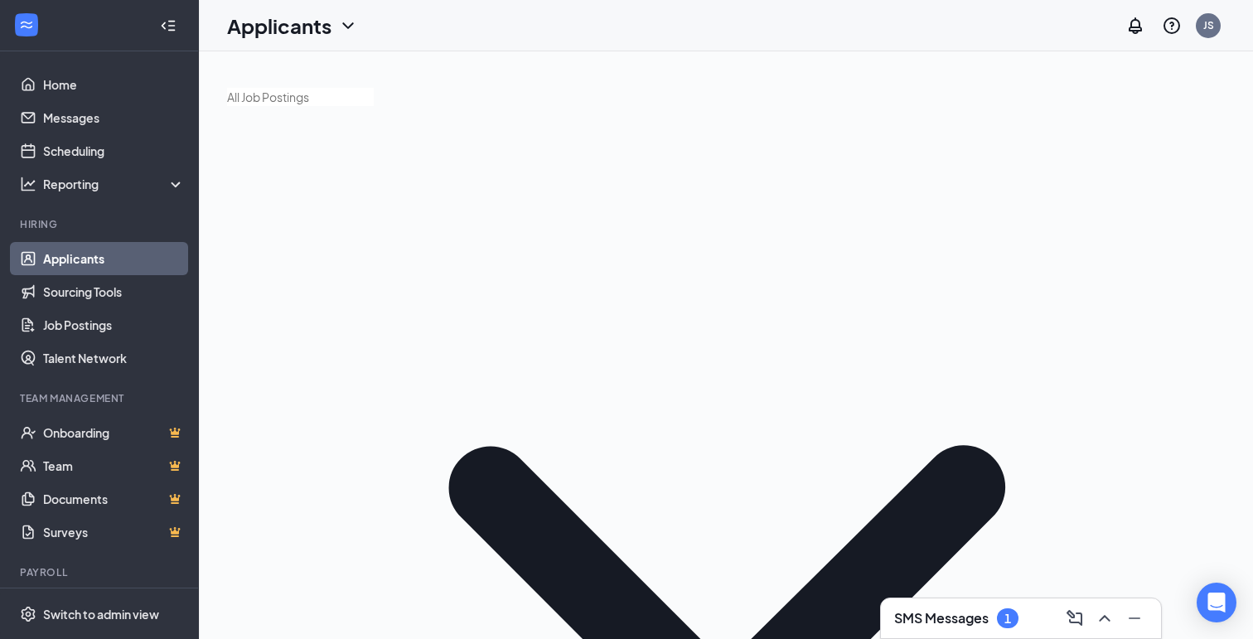
click at [962, 615] on h3 "SMS Messages" at bounding box center [942, 618] width 95 height 18
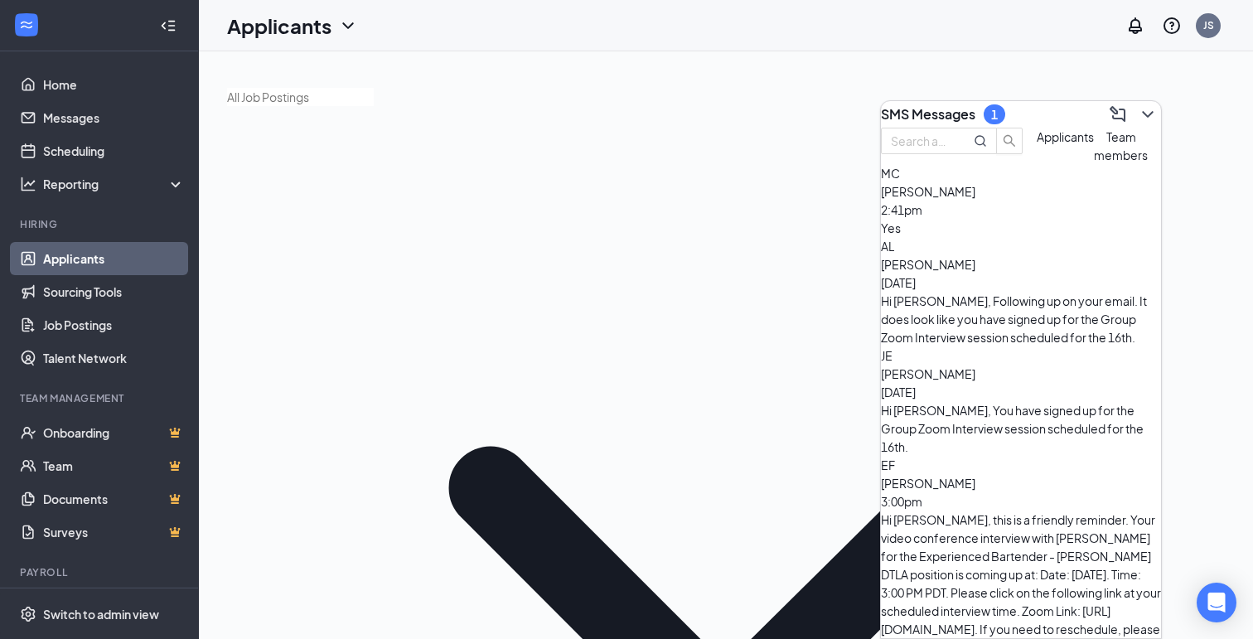
click at [78, 154] on link "Scheduling" at bounding box center [114, 150] width 142 height 33
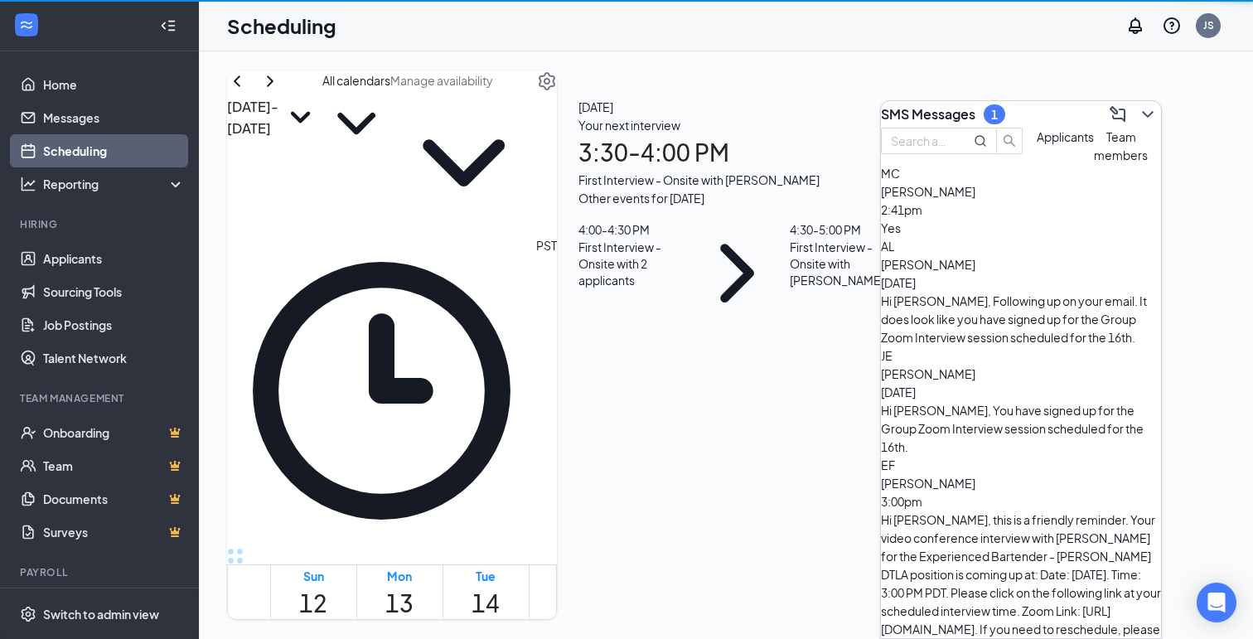
scroll to position [815, 0]
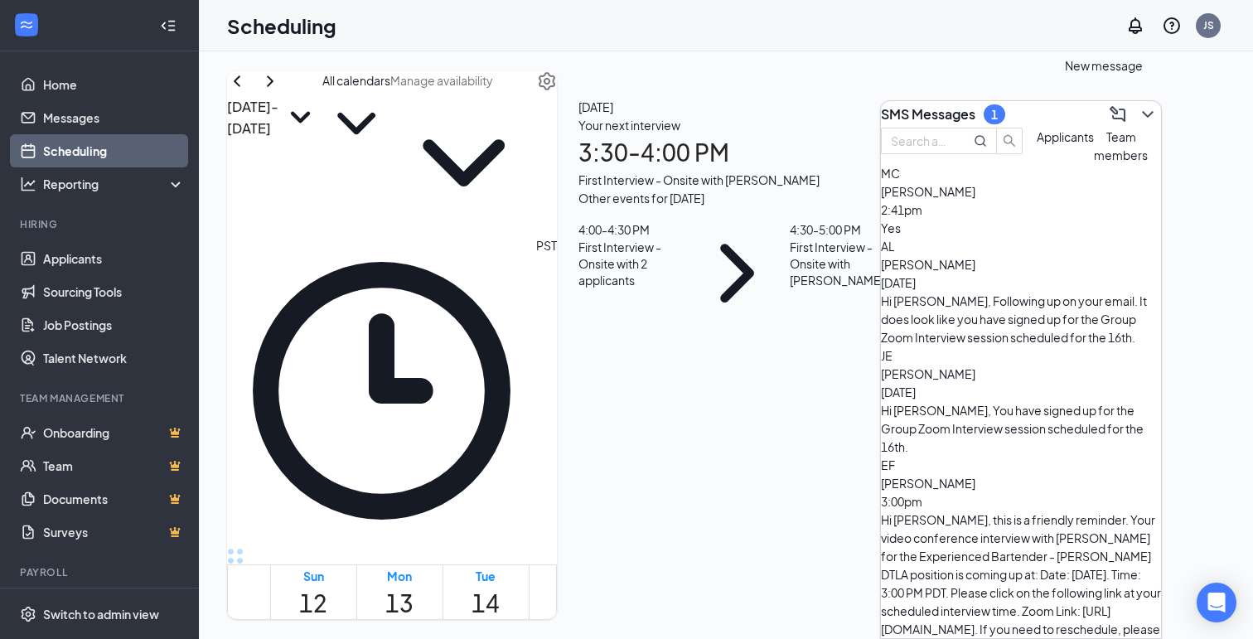
click at [1138, 107] on icon "ChevronDown" at bounding box center [1148, 114] width 20 height 20
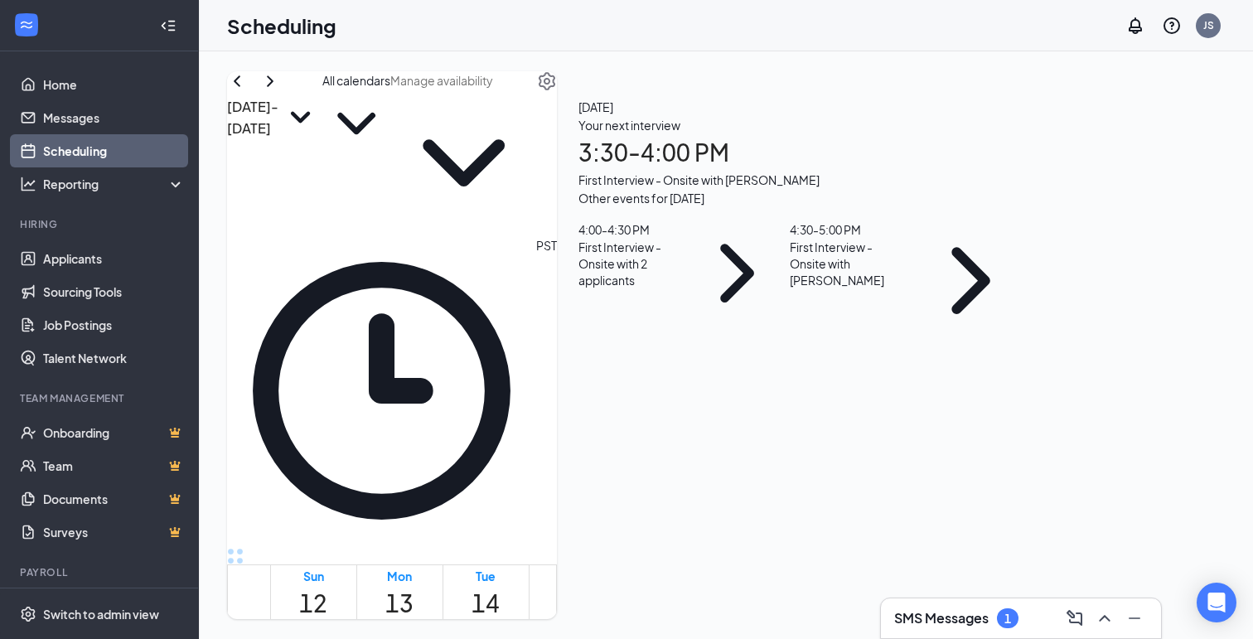
click at [685, 289] on div "First Interview - Onsite with 2 applicants" at bounding box center [632, 264] width 106 height 50
